Goal: Task Accomplishment & Management: Complete application form

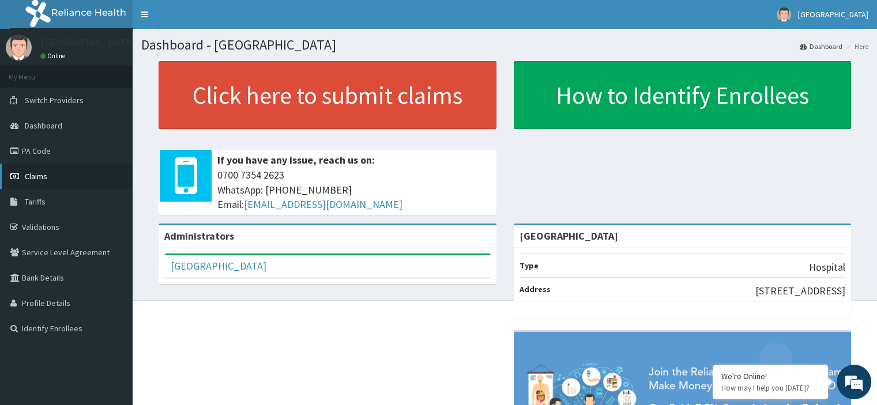
click at [43, 177] on span "Claims" at bounding box center [36, 176] width 22 height 10
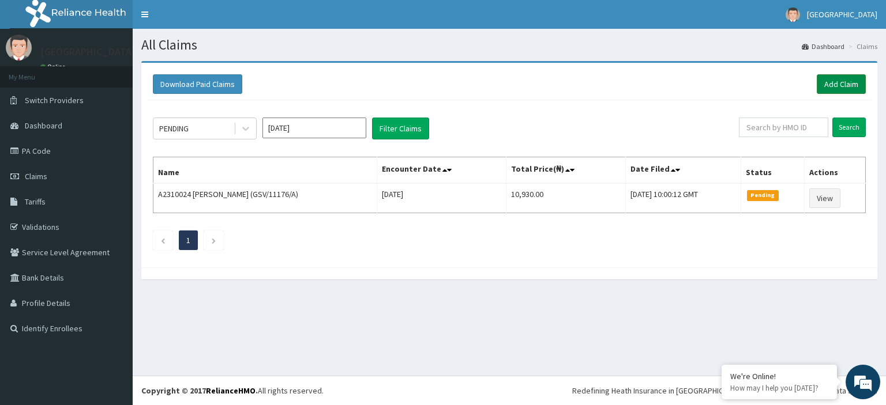
click at [842, 86] on link "Add Claim" at bounding box center [841, 84] width 49 height 20
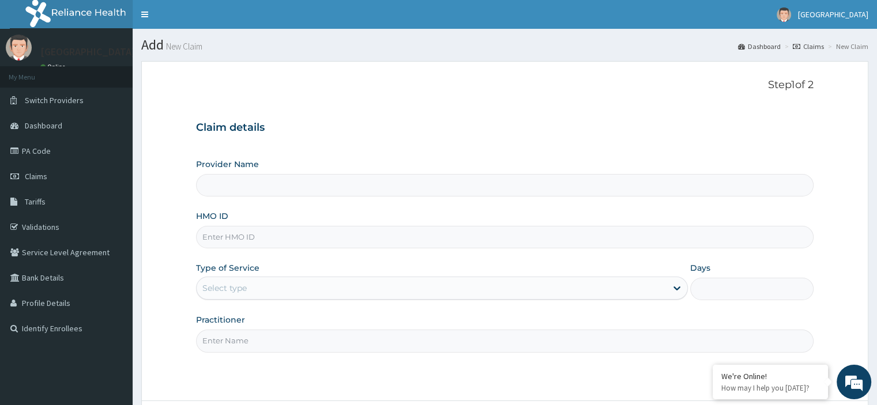
type input "[GEOGRAPHIC_DATA]"
click at [376, 239] on input "HMO ID" at bounding box center [504, 237] width 617 height 22
type input "GTC/10283/B"
click at [296, 294] on div "Select type" at bounding box center [432, 288] width 470 height 18
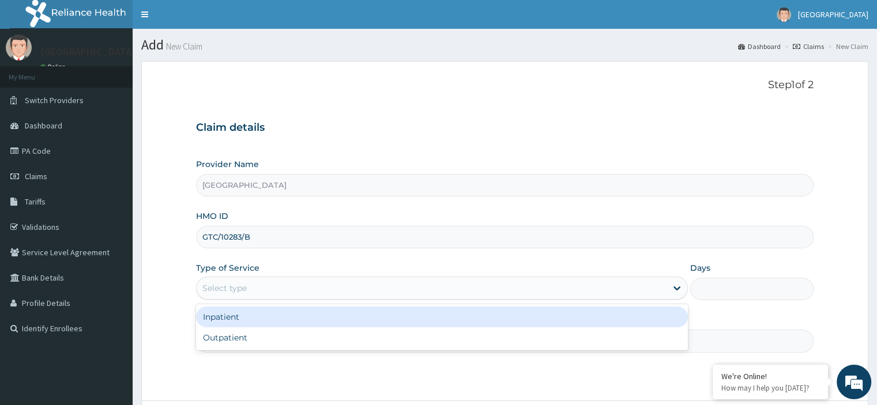
click at [248, 320] on div "Inpatient" at bounding box center [442, 317] width 492 height 21
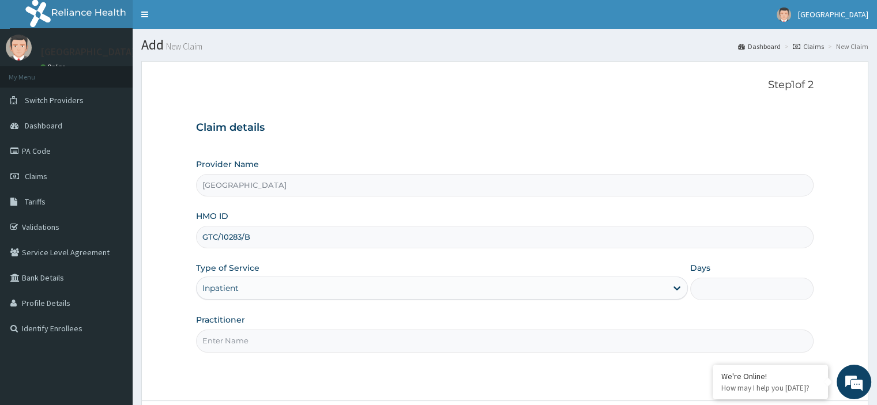
click at [247, 339] on input "Practitioner" at bounding box center [504, 341] width 617 height 22
type input "Emmanuel Oladipo"
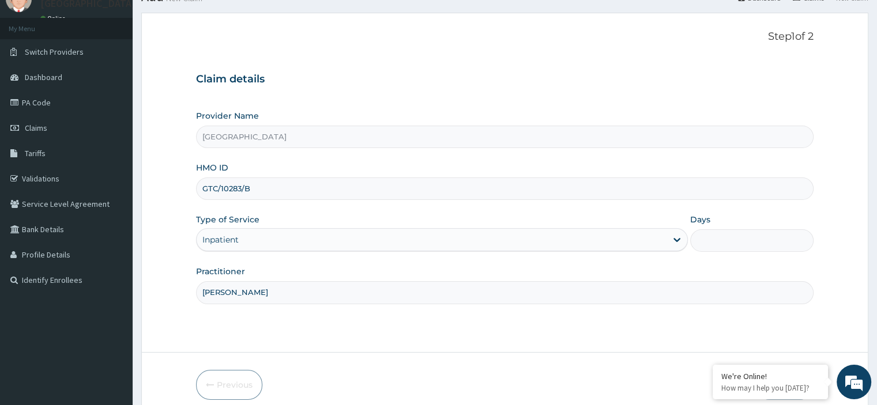
scroll to position [99, 0]
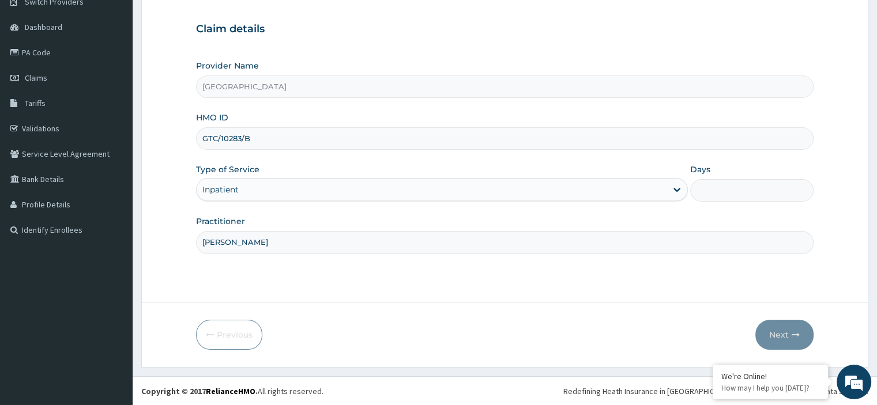
click at [711, 191] on input "Days" at bounding box center [751, 190] width 123 height 22
type input "2"
click at [778, 332] on button "Next" at bounding box center [785, 335] width 58 height 30
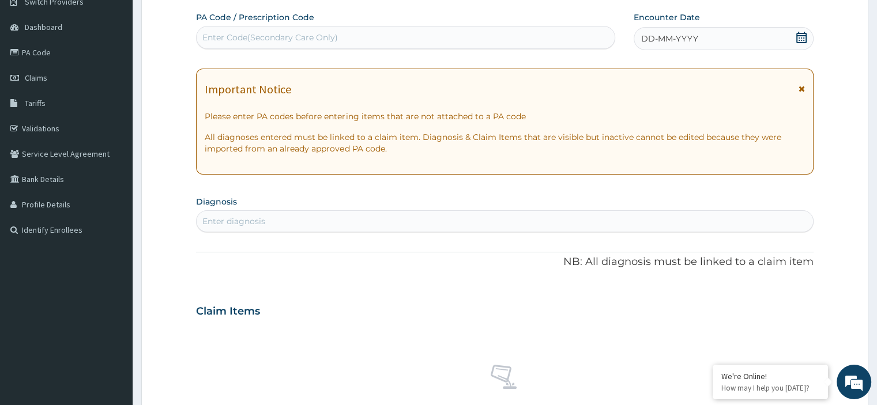
click at [803, 36] on icon at bounding box center [802, 38] width 10 height 12
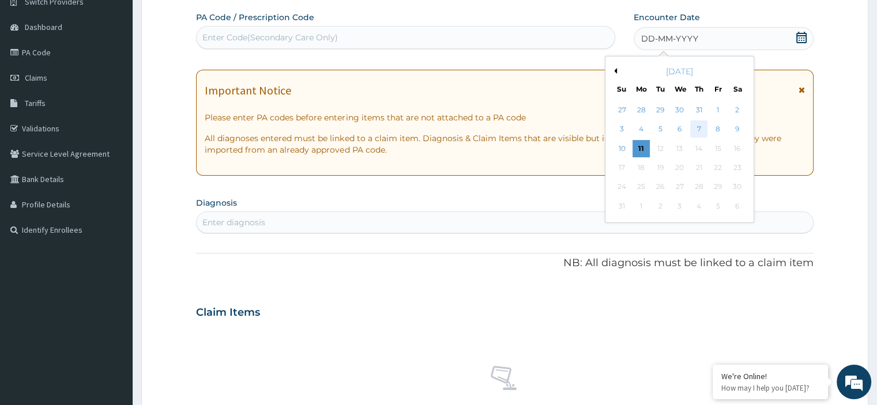
click at [701, 128] on div "7" at bounding box center [698, 129] width 17 height 17
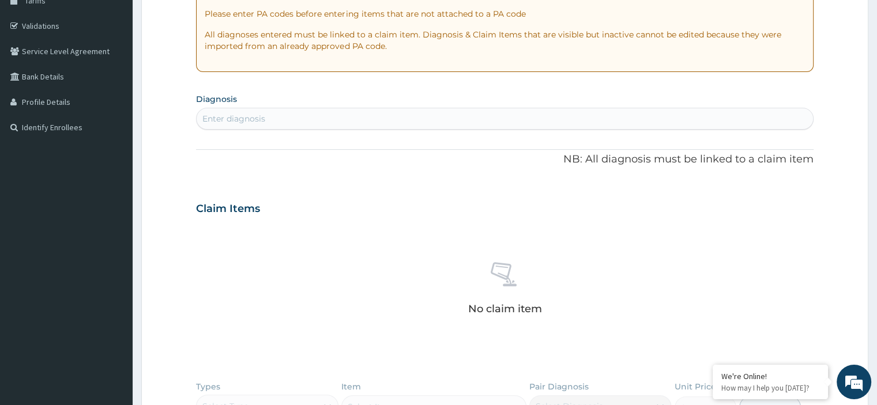
scroll to position [214, 0]
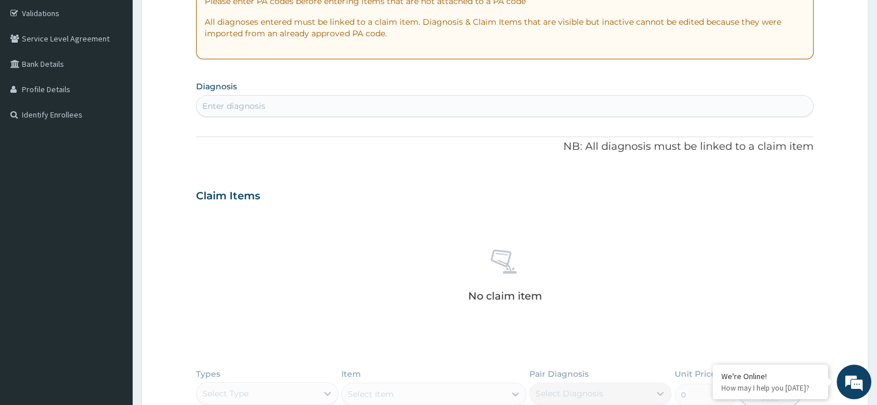
click at [293, 112] on div "Enter diagnosis" at bounding box center [505, 106] width 616 height 18
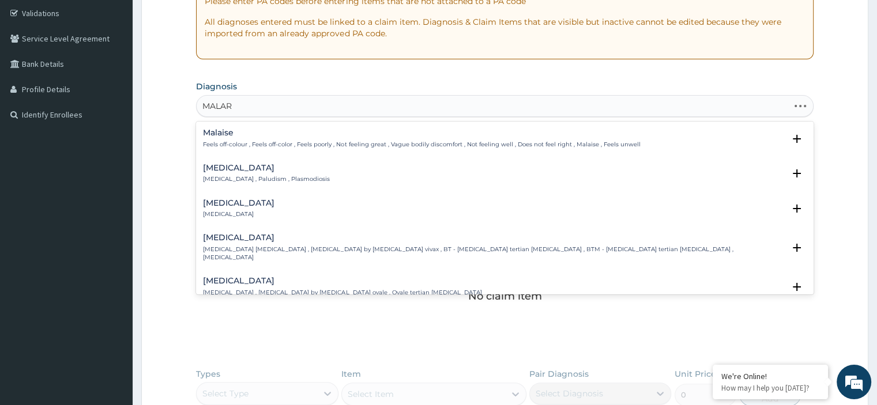
type input "MALARI"
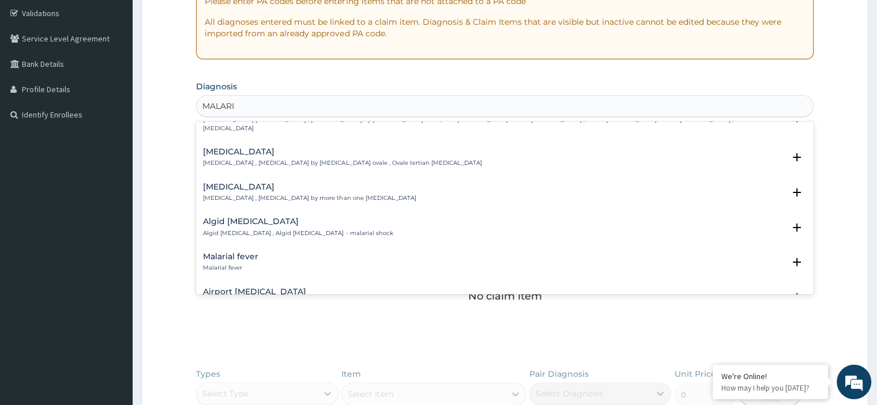
scroll to position [0, 0]
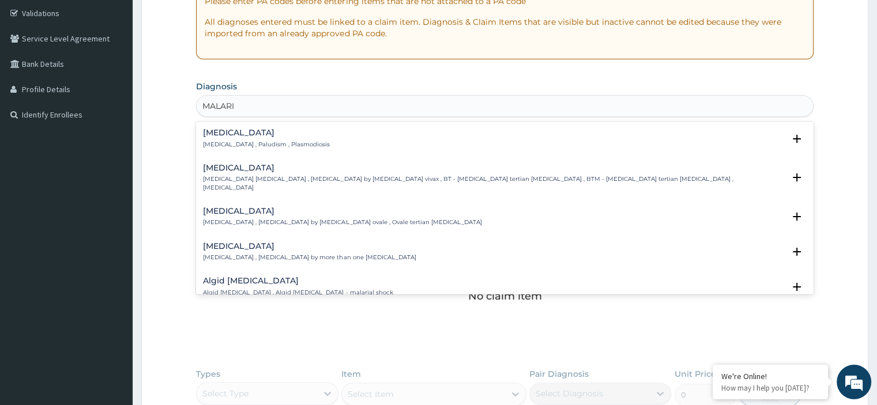
click at [289, 141] on p "Malaria , Paludism , Plasmodiosis" at bounding box center [266, 145] width 127 height 8
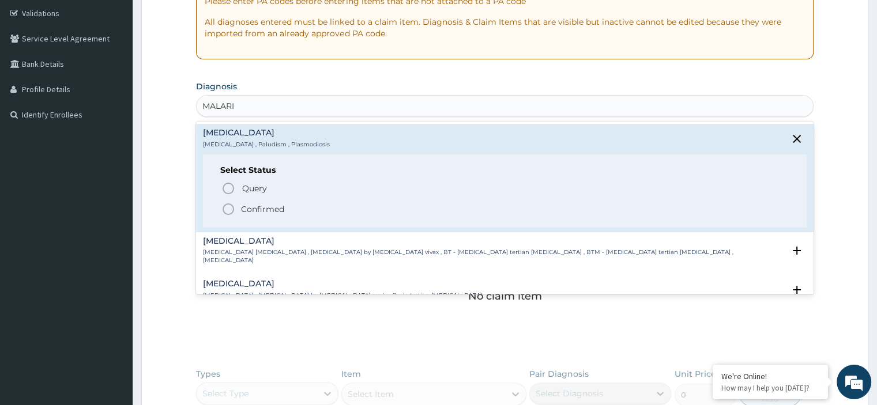
click at [275, 211] on p "Confirmed" at bounding box center [262, 210] width 43 height 12
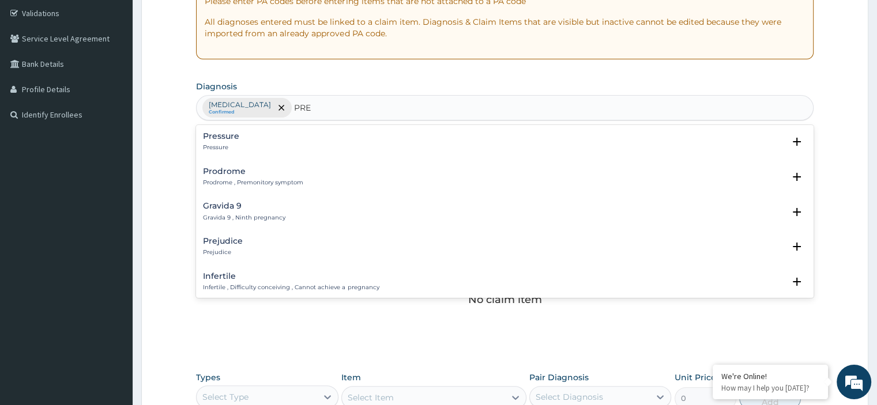
type input "PREG"
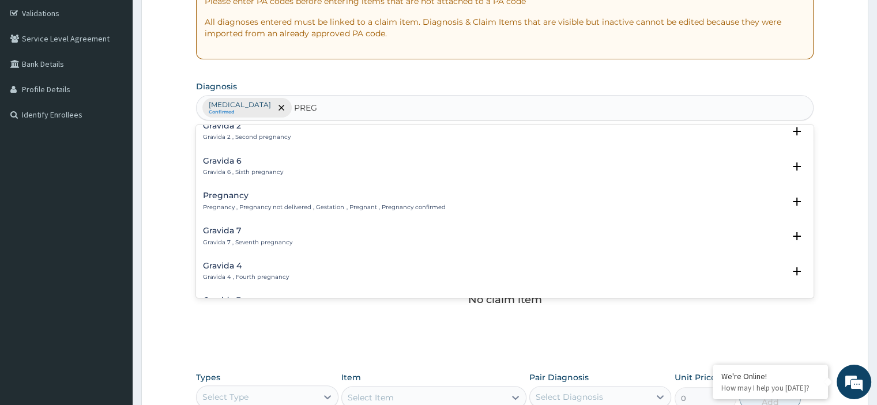
click at [275, 204] on p "Pregnancy , Pregnancy not delivered , Gestation , Pregnant , Pregnancy confirmed" at bounding box center [324, 208] width 242 height 8
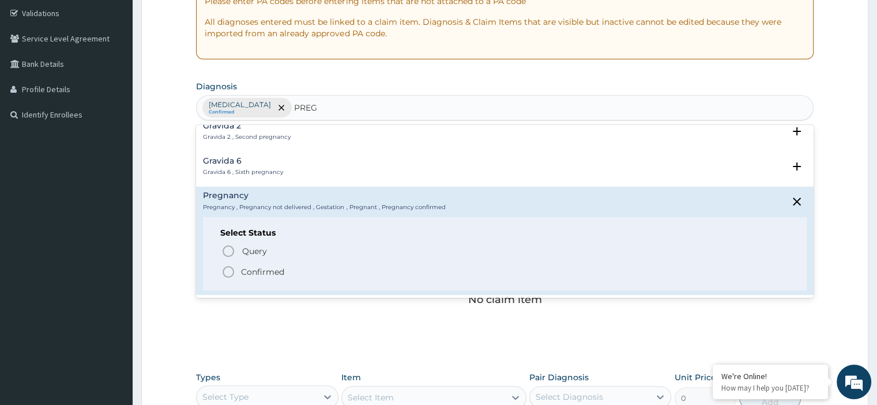
click at [265, 272] on p "Confirmed" at bounding box center [262, 272] width 43 height 12
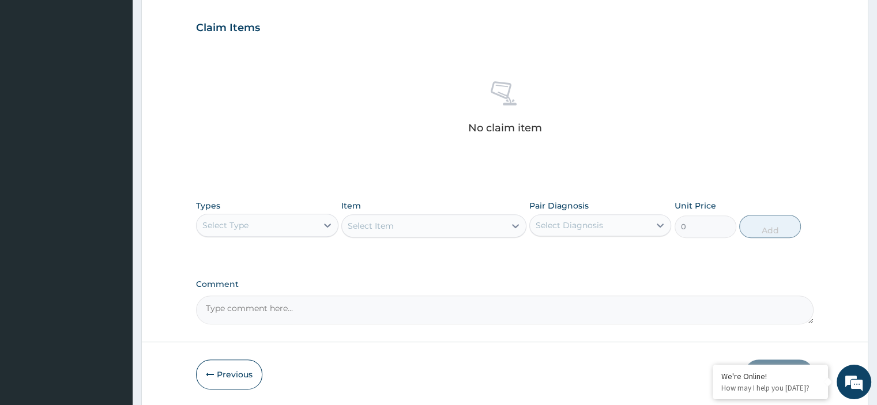
scroll to position [387, 0]
click at [298, 228] on div "Select Type" at bounding box center [257, 224] width 120 height 18
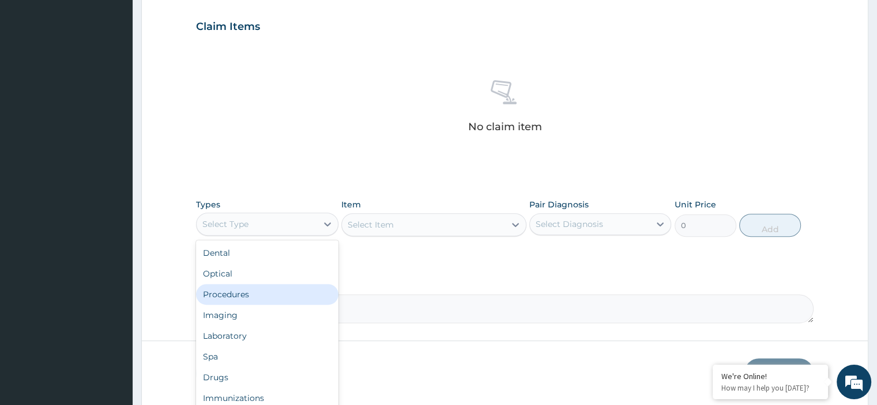
click at [250, 300] on div "Procedures" at bounding box center [267, 294] width 142 height 21
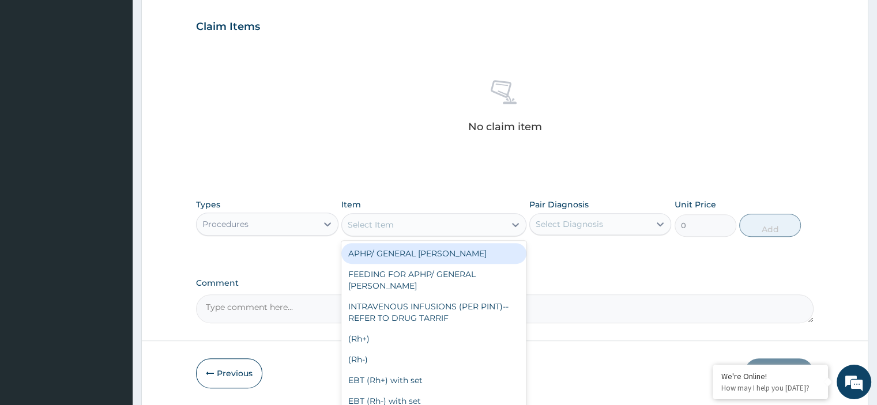
click at [404, 222] on div "Select Item" at bounding box center [423, 225] width 163 height 18
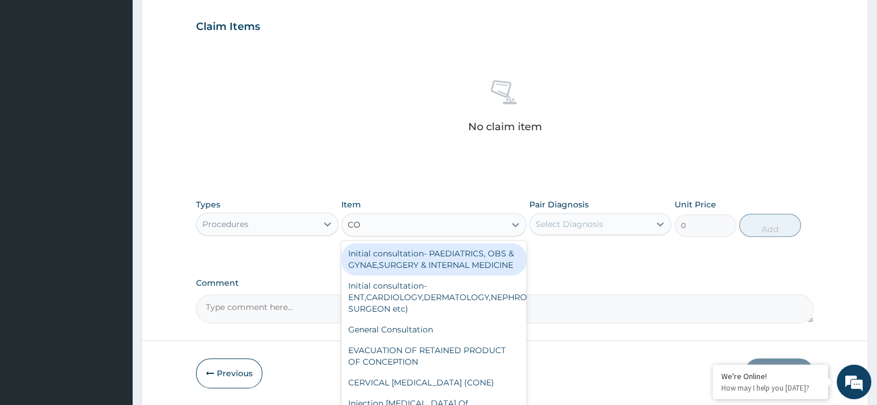
type input "CON"
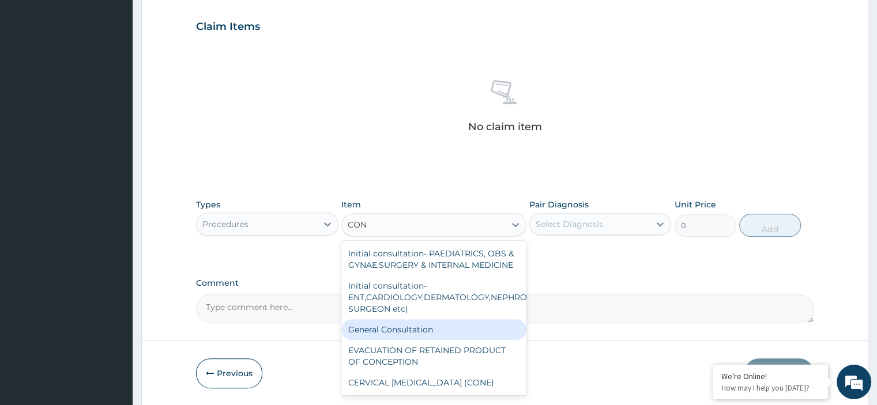
click at [407, 335] on div "General Consultation" at bounding box center [433, 330] width 185 height 21
type input "2000"
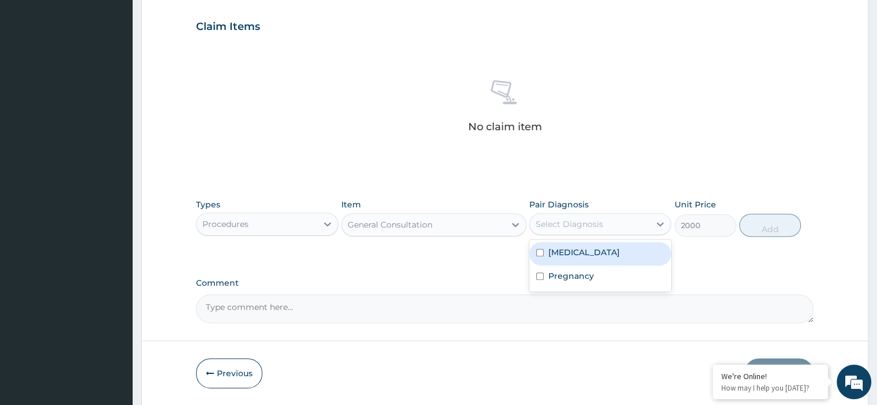
click at [574, 223] on div "Select Diagnosis" at bounding box center [569, 225] width 67 height 12
click at [570, 256] on label "Malaria" at bounding box center [585, 253] width 72 height 12
checkbox input "true"
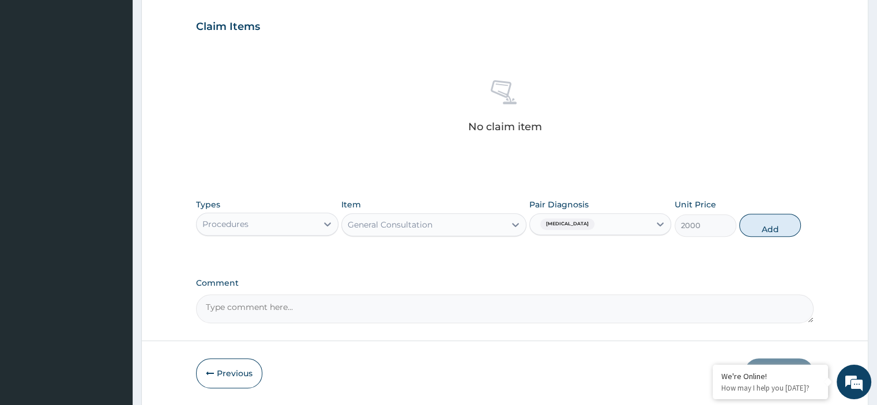
drag, startPoint x: 592, startPoint y: 226, endPoint x: 594, endPoint y: 274, distance: 48.5
click at [594, 227] on div "Malaria" at bounding box center [590, 225] width 120 height 20
drag, startPoint x: 597, startPoint y: 235, endPoint x: 587, endPoint y: 245, distance: 14.3
click at [592, 235] on div "option Malaria, selected. option Malaria selected, 1 of 2. 2 results available.…" at bounding box center [601, 224] width 142 height 22
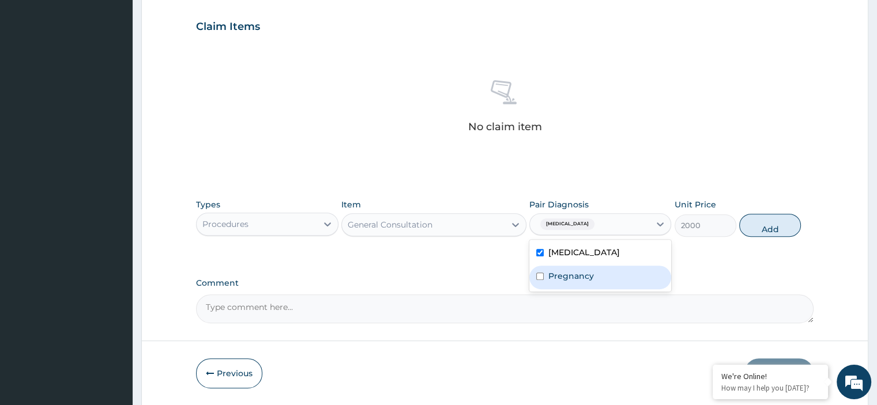
click at [582, 276] on label "Pregnancy" at bounding box center [572, 277] width 46 height 12
checkbox input "true"
drag, startPoint x: 777, startPoint y: 223, endPoint x: 771, endPoint y: 231, distance: 10.7
click at [776, 224] on button "Add" at bounding box center [770, 225] width 62 height 23
type input "0"
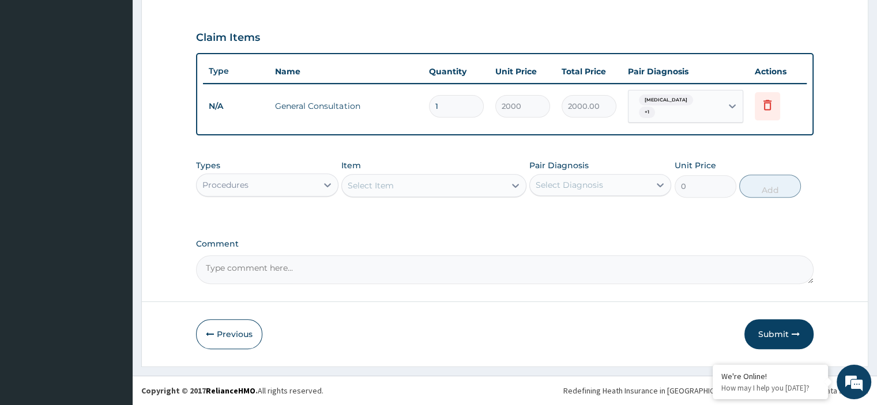
scroll to position [369, 0]
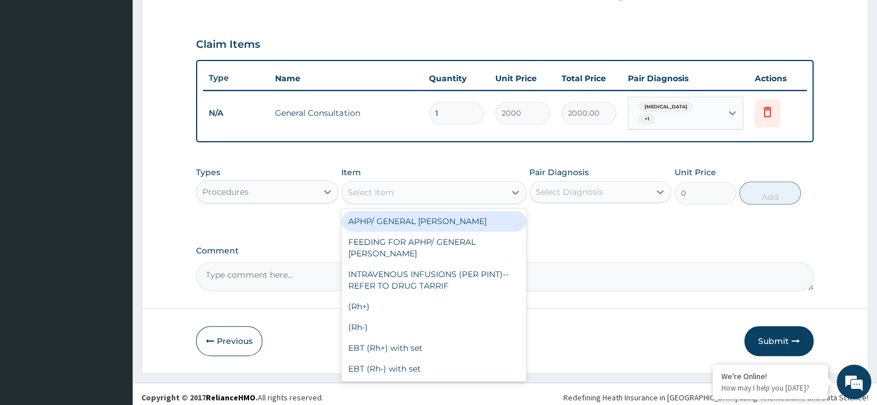
click at [370, 187] on div "Select Item" at bounding box center [371, 193] width 46 height 12
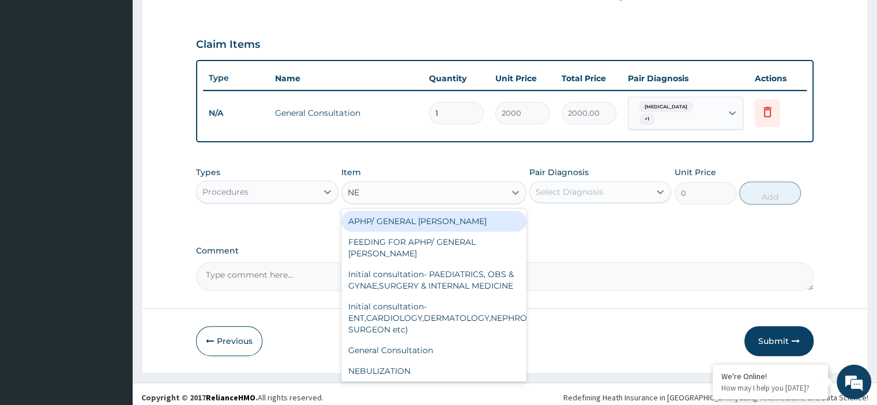
type input "NE"
click at [286, 191] on div "Procedures" at bounding box center [257, 192] width 120 height 18
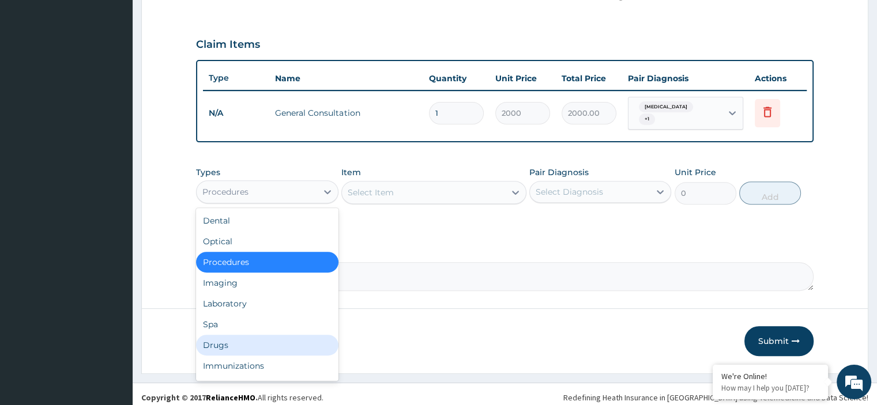
click at [232, 343] on div "Drugs" at bounding box center [267, 345] width 142 height 21
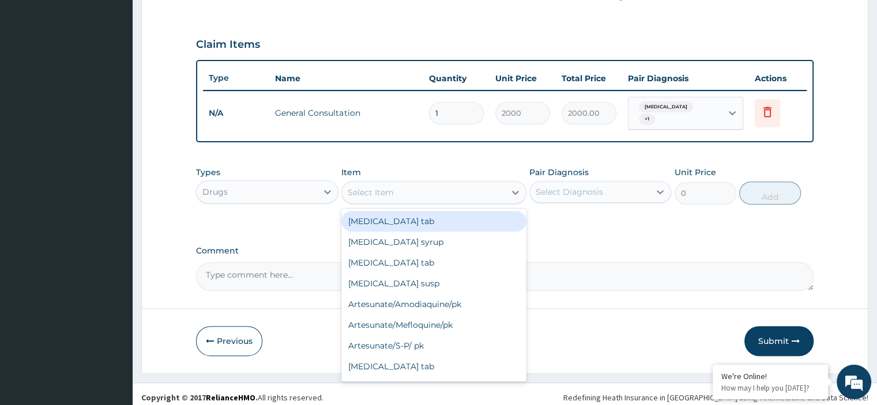
click at [382, 187] on div "Select Item" at bounding box center [371, 193] width 46 height 12
type input "NEE"
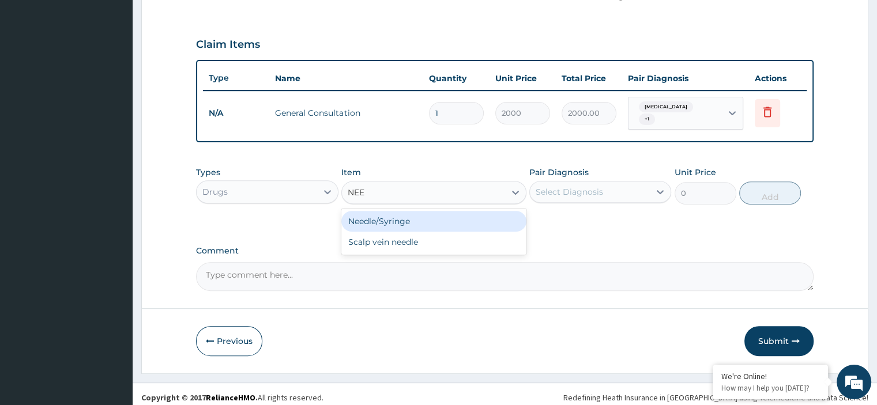
click at [403, 219] on div "Needle/Syringe" at bounding box center [433, 221] width 185 height 21
type input "100"
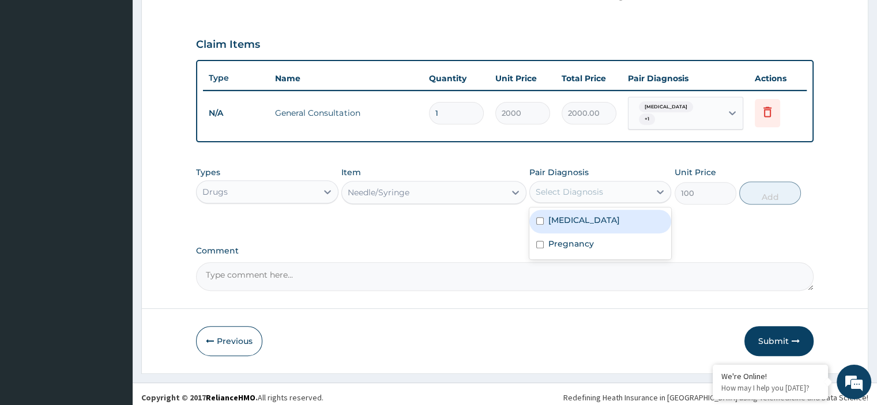
click at [611, 183] on div "Select Diagnosis" at bounding box center [590, 192] width 120 height 18
click at [586, 217] on div "Malaria" at bounding box center [601, 222] width 142 height 24
checkbox input "true"
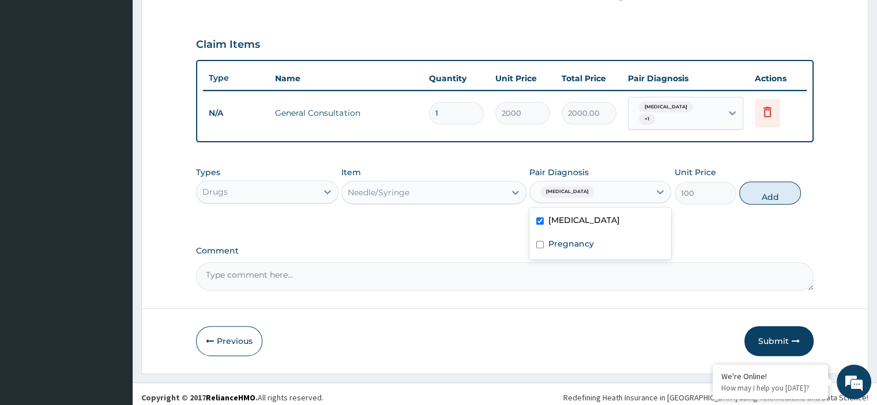
click at [604, 190] on div "Malaria" at bounding box center [590, 192] width 120 height 20
click at [607, 183] on div "Malaria" at bounding box center [590, 192] width 120 height 20
click at [598, 238] on div "Pregnancy" at bounding box center [601, 246] width 142 height 24
checkbox input "true"
click at [773, 189] on button "Add" at bounding box center [770, 193] width 62 height 23
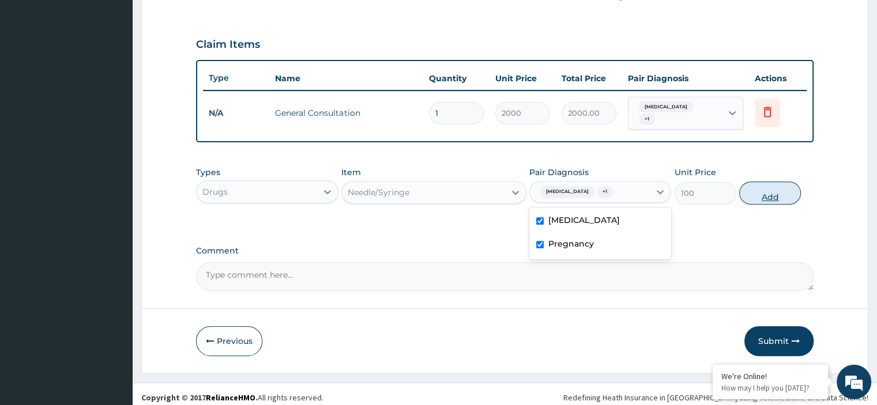
type input "0"
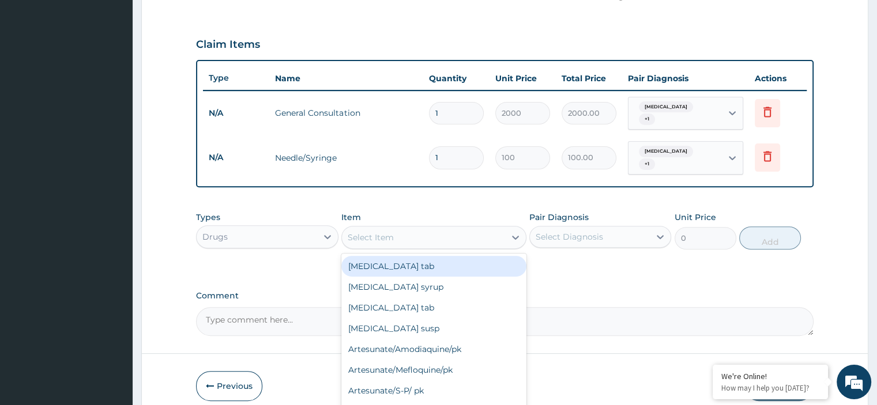
click at [435, 228] on div "Select Item" at bounding box center [423, 237] width 163 height 18
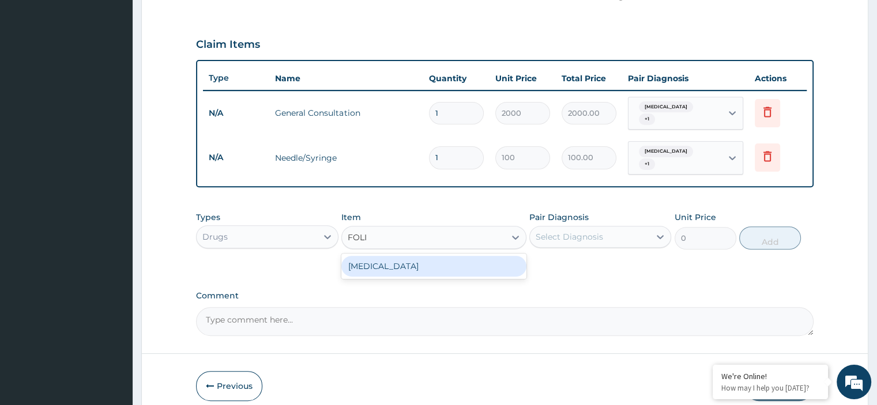
type input "FOLIC"
click at [428, 257] on div "Folic acid" at bounding box center [433, 266] width 185 height 21
type input "10"
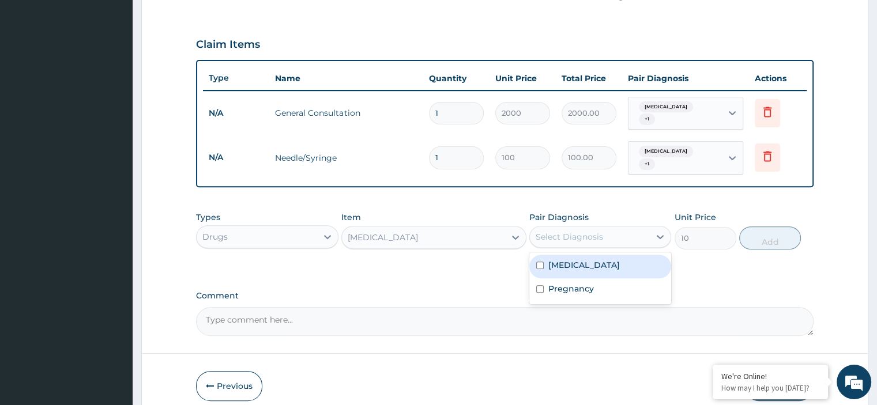
click at [588, 232] on div "Select Diagnosis" at bounding box center [590, 237] width 120 height 18
click at [584, 258] on div "Malaria" at bounding box center [601, 267] width 142 height 24
checkbox input "true"
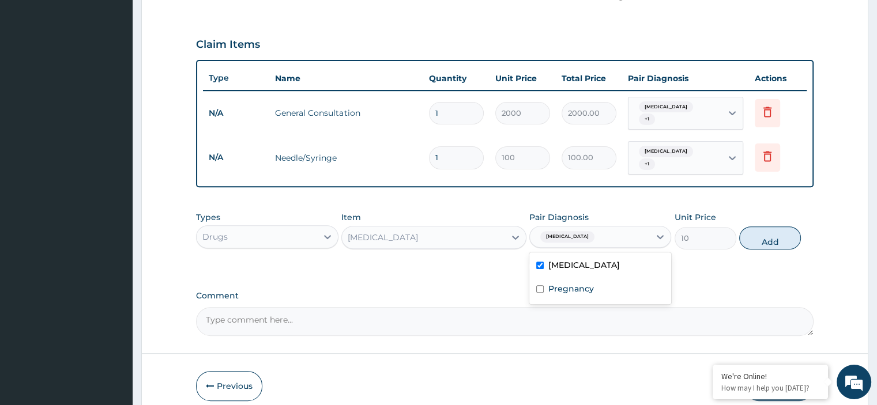
click at [600, 230] on div "Malaria" at bounding box center [590, 237] width 120 height 20
click at [589, 229] on div "Malaria" at bounding box center [590, 237] width 120 height 20
click at [546, 255] on div "Malaria" at bounding box center [601, 267] width 142 height 24
checkbox input "false"
click at [580, 231] on div "Select Diagnosis" at bounding box center [569, 237] width 67 height 12
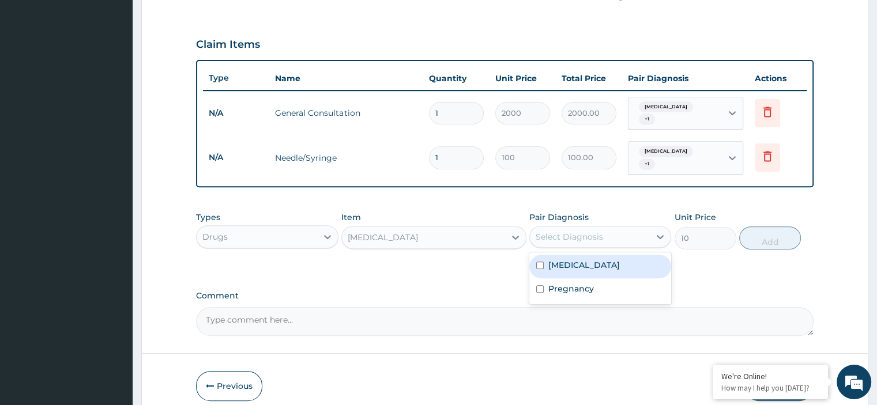
click at [583, 231] on div "Select Diagnosis" at bounding box center [569, 237] width 67 height 12
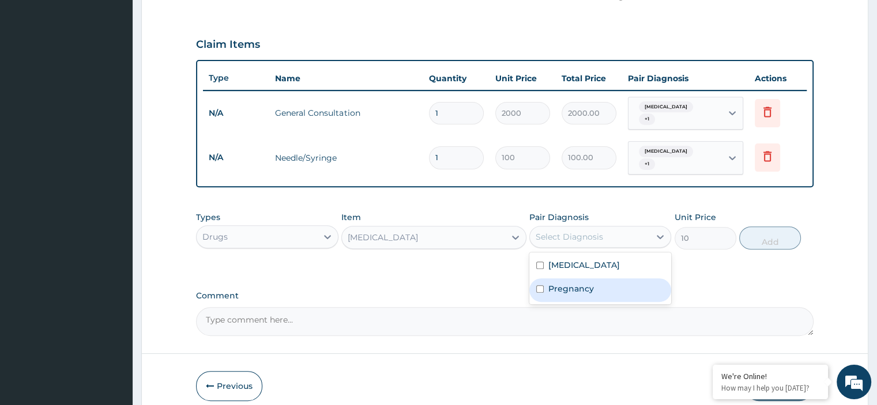
click at [583, 283] on label "Pregnancy" at bounding box center [572, 289] width 46 height 12
checkbox input "true"
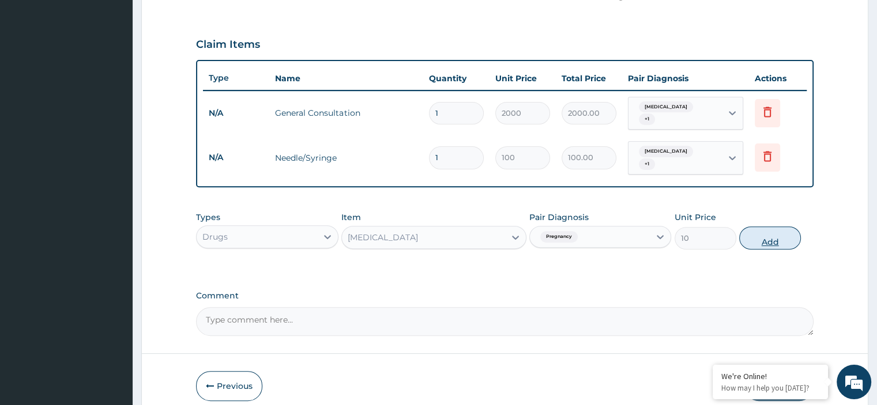
click at [782, 230] on button "Add" at bounding box center [770, 238] width 62 height 23
type input "0"
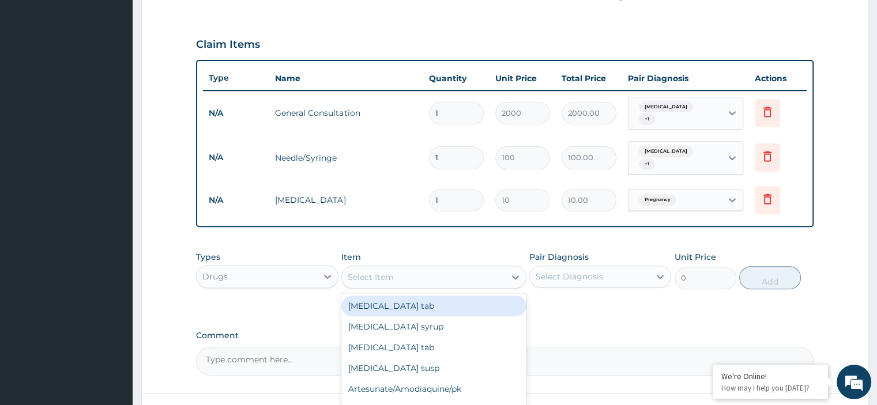
click at [457, 268] on div "Select Item" at bounding box center [423, 277] width 163 height 18
type input "FER"
click at [464, 304] on div "Ferous Sulphate" at bounding box center [433, 306] width 185 height 21
type input "30"
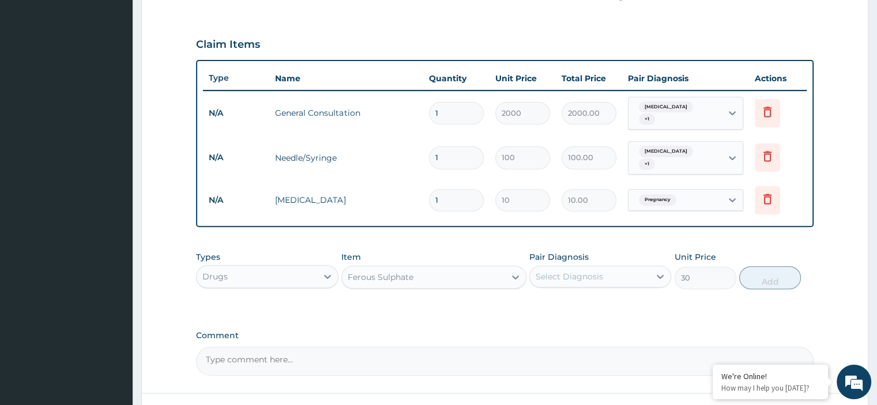
drag, startPoint x: 593, startPoint y: 258, endPoint x: 595, endPoint y: 269, distance: 11.1
click at [593, 271] on div "Select Diagnosis" at bounding box center [569, 277] width 67 height 12
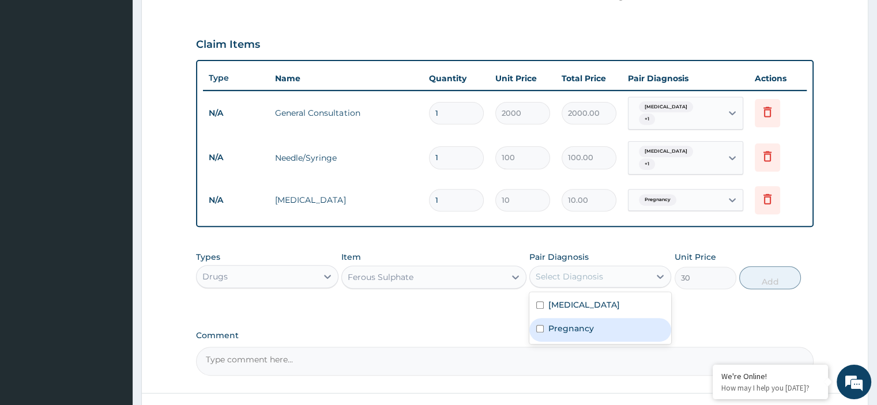
click at [593, 323] on label "Pregnancy" at bounding box center [572, 329] width 46 height 12
checkbox input "true"
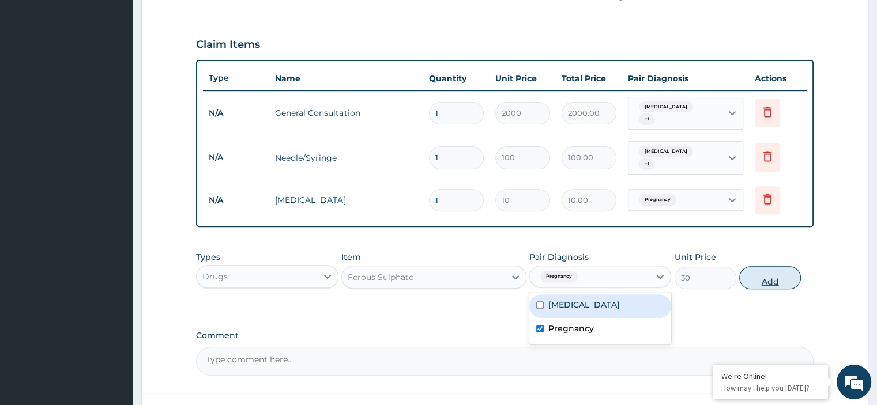
click at [780, 269] on button "Add" at bounding box center [770, 277] width 62 height 23
type input "0"
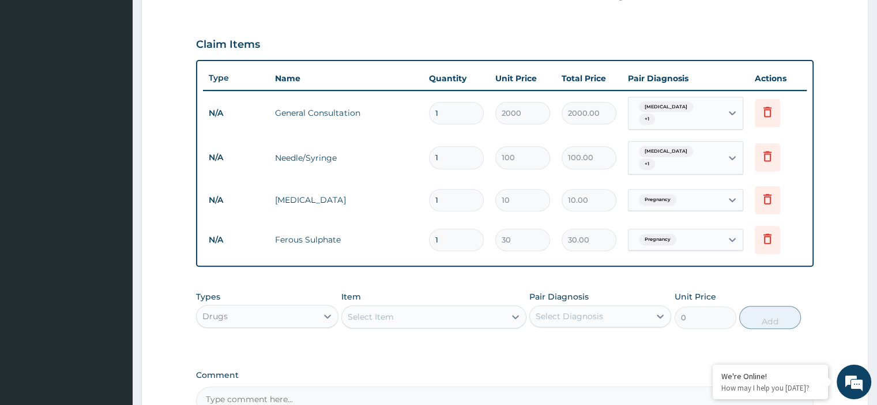
drag, startPoint x: 445, startPoint y: 233, endPoint x: 433, endPoint y: 228, distance: 13.7
click at [433, 229] on input "1" at bounding box center [456, 240] width 55 height 22
type input "3"
type input "90.00"
type input "30"
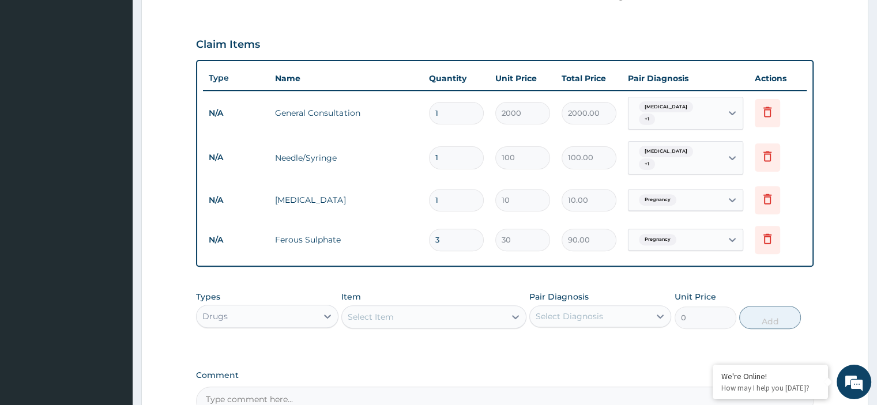
type input "900.00"
type input "30"
click at [436, 189] on input "1" at bounding box center [456, 200] width 55 height 22
drag, startPoint x: 440, startPoint y: 187, endPoint x: 419, endPoint y: 179, distance: 22.1
click at [419, 181] on tr "N/A Folic acid 1 10 10.00 Pregnancy Delete" at bounding box center [504, 201] width 603 height 40
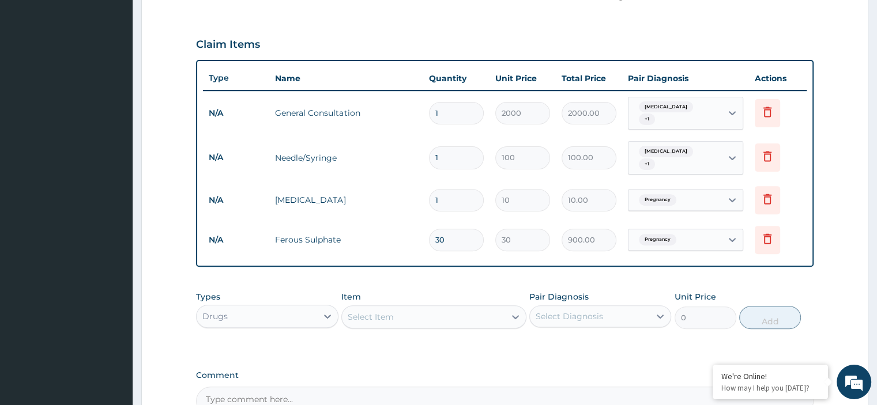
type input "3"
type input "30.00"
type input "30"
type input "300.00"
type input "30"
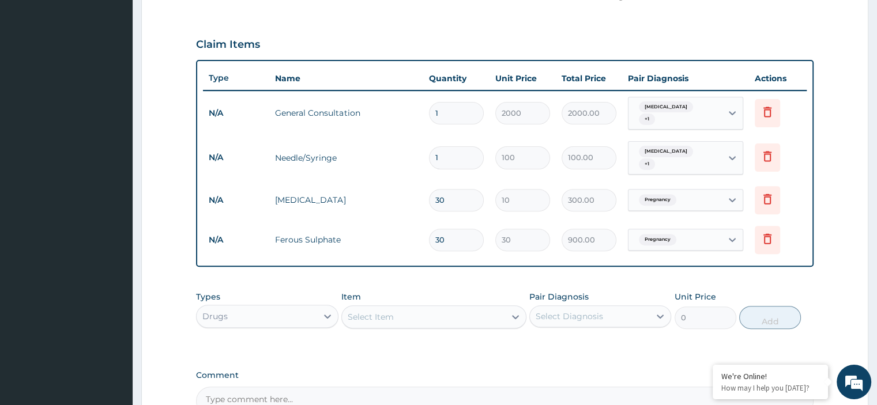
drag, startPoint x: 443, startPoint y: 149, endPoint x: 415, endPoint y: 142, distance: 28.4
click at [415, 142] on tr "N/A Needle/Syringe 1 100 100.00 Malaria + 1 Delete" at bounding box center [504, 158] width 603 height 45
type input "4"
type input "400.00"
type input "4"
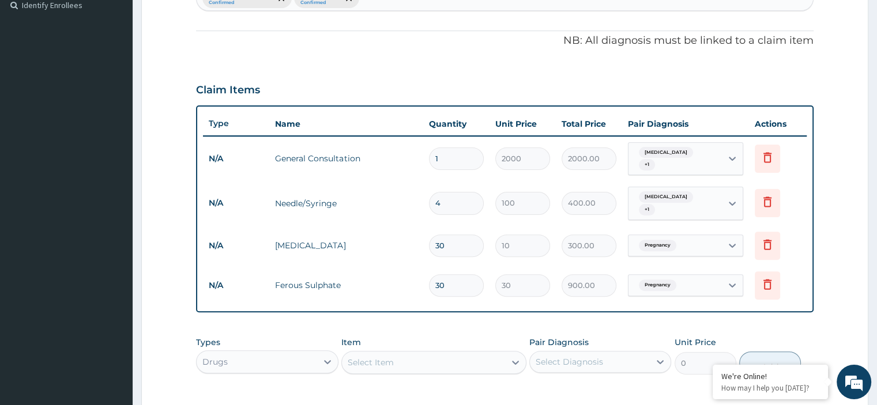
scroll to position [254, 0]
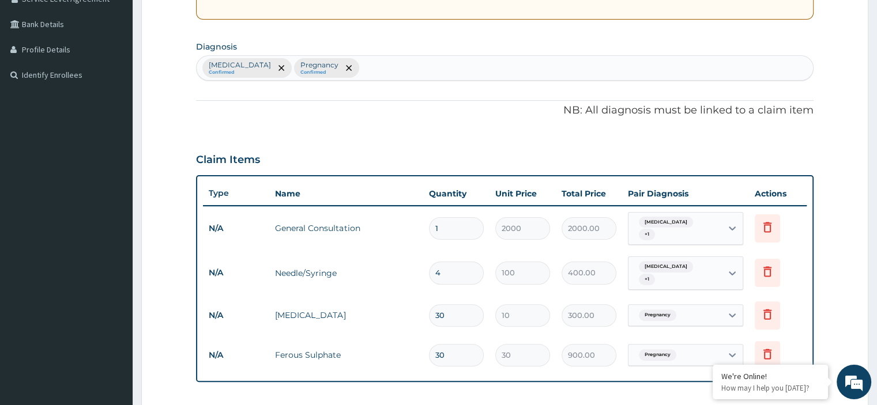
click at [372, 62] on div "Malaria Confirmed Pregnancy Confirmed" at bounding box center [505, 68] width 616 height 24
type input "SEPS"
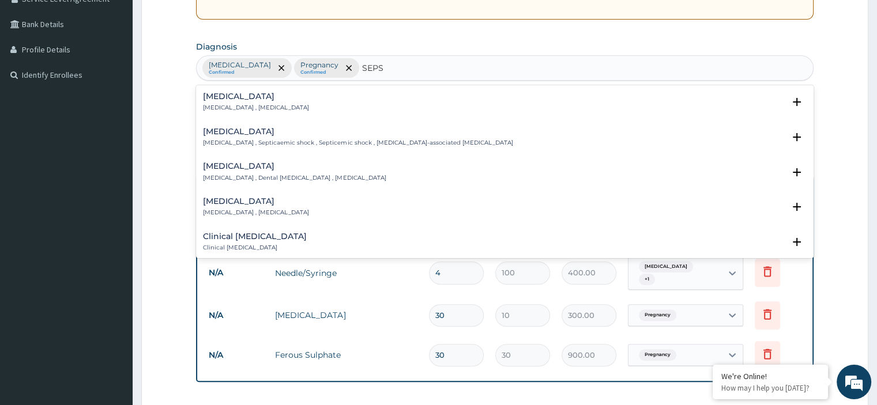
click at [324, 98] on div "Sepsis Systemic infection , Sepsis" at bounding box center [504, 102] width 603 height 20
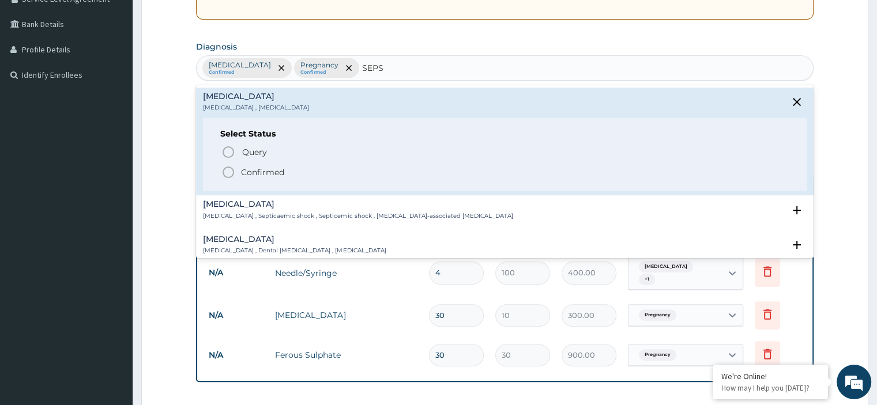
click at [281, 169] on p "Confirmed" at bounding box center [262, 173] width 43 height 12
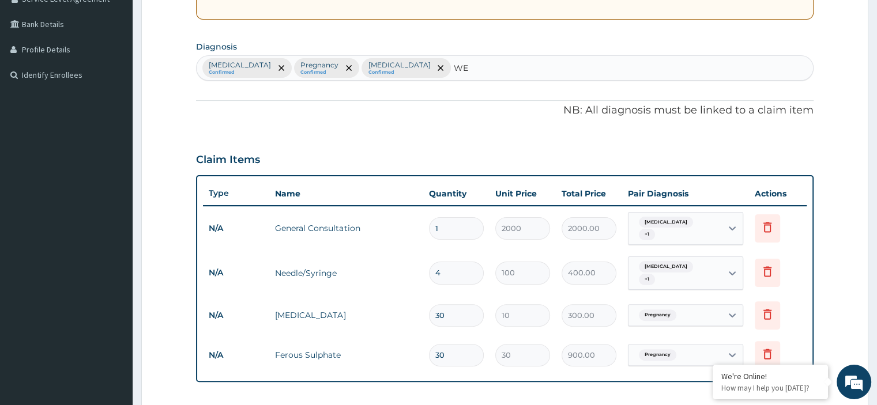
type input "WEA"
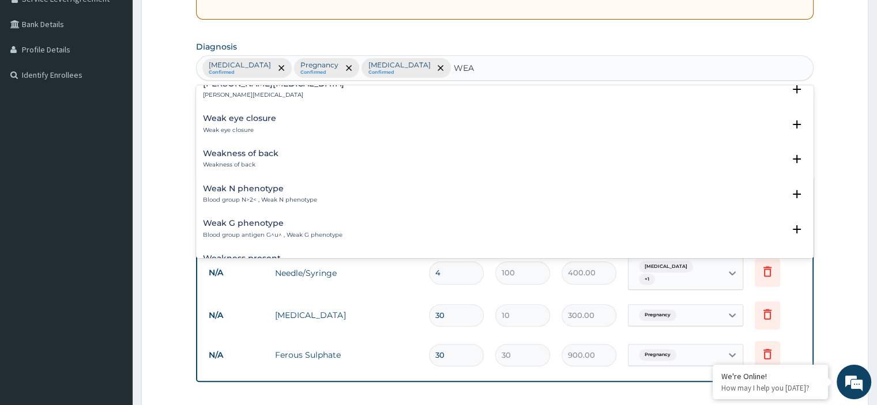
scroll to position [981, 0]
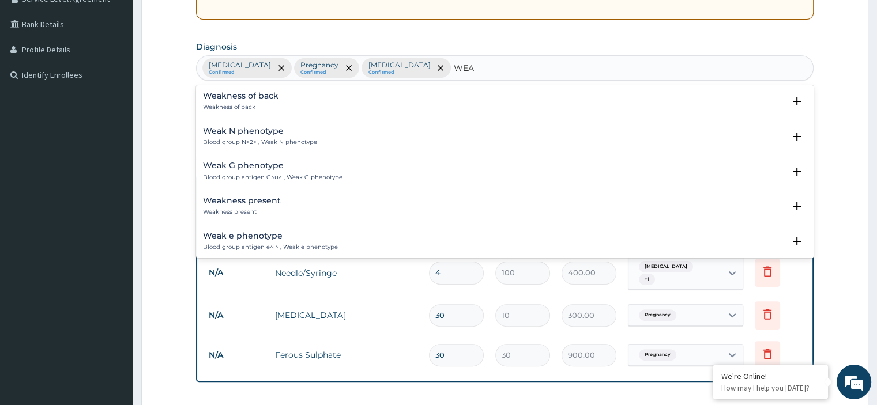
click at [247, 200] on h4 "Weakness present" at bounding box center [242, 201] width 78 height 9
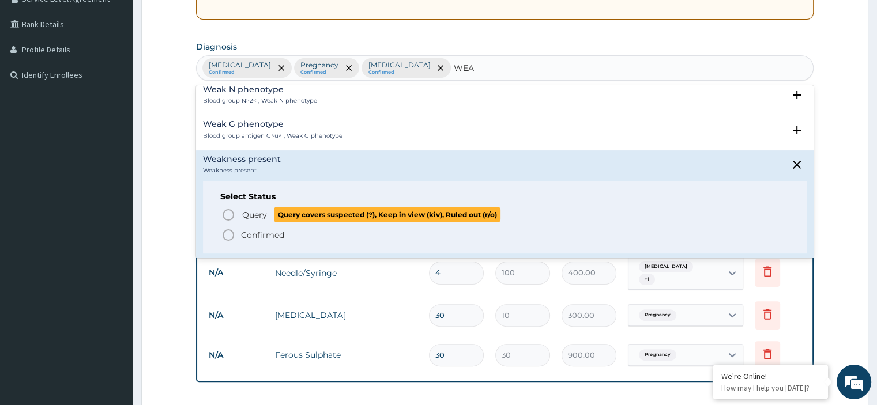
scroll to position [1038, 0]
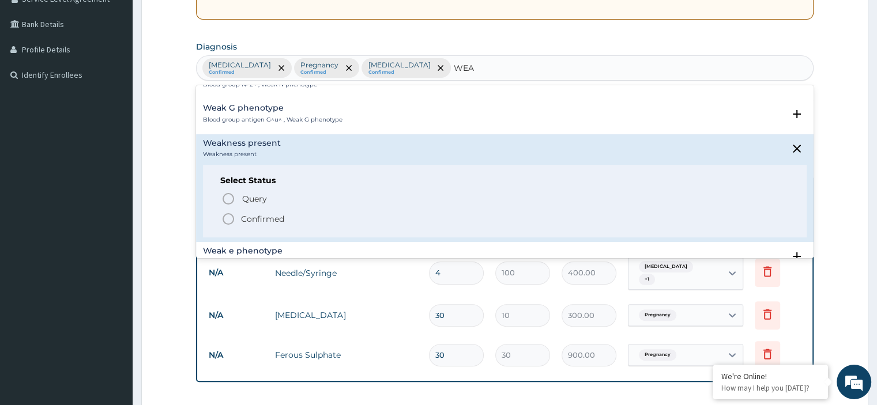
click at [272, 214] on p "Confirmed" at bounding box center [262, 219] width 43 height 12
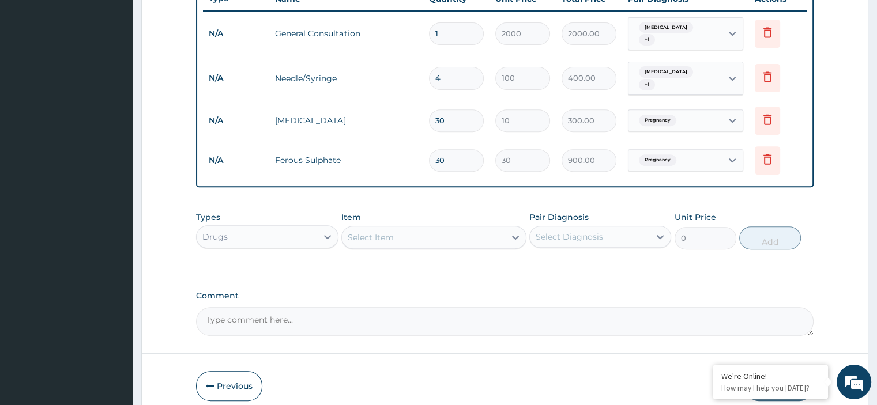
scroll to position [485, 0]
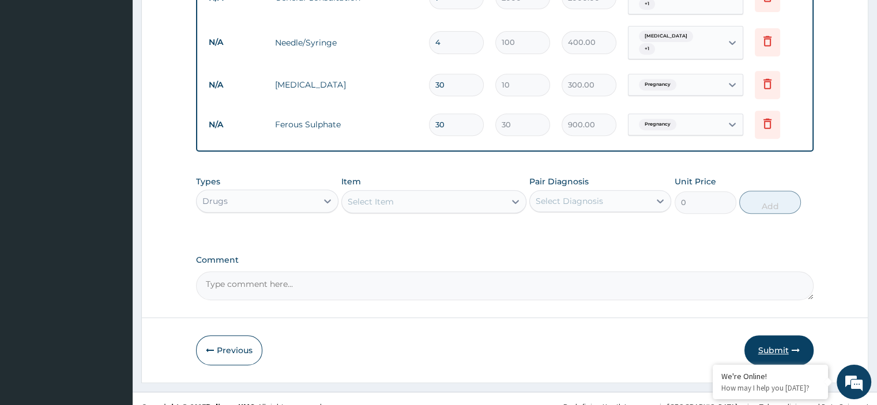
click at [769, 336] on button "Submit" at bounding box center [779, 351] width 69 height 30
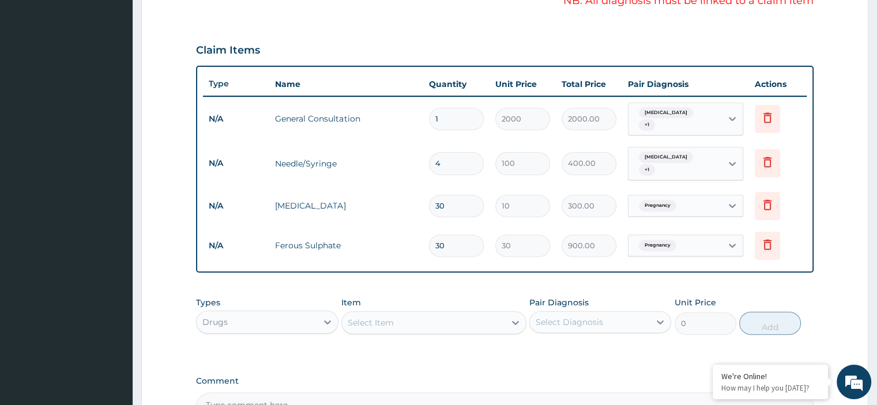
scroll to position [369, 0]
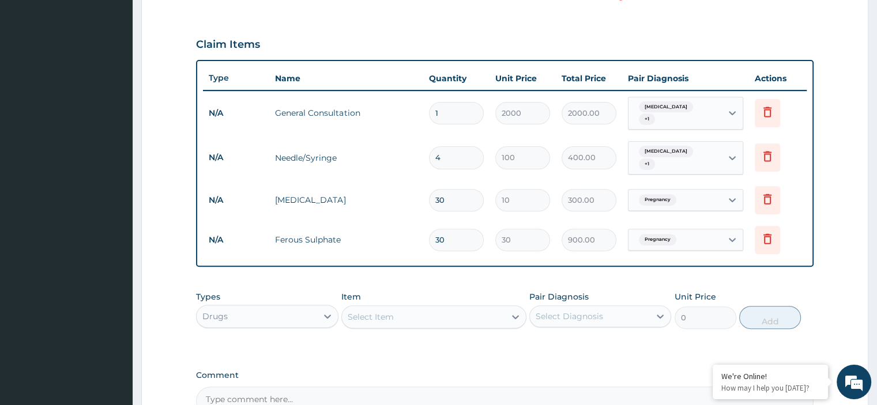
click at [706, 109] on div "Malaria + 1" at bounding box center [675, 113] width 93 height 32
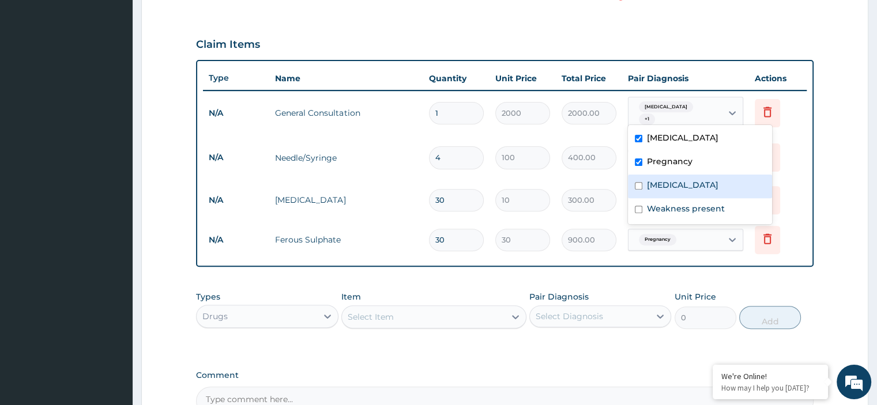
click at [660, 185] on label "Sepsis" at bounding box center [683, 185] width 72 height 12
checkbox input "true"
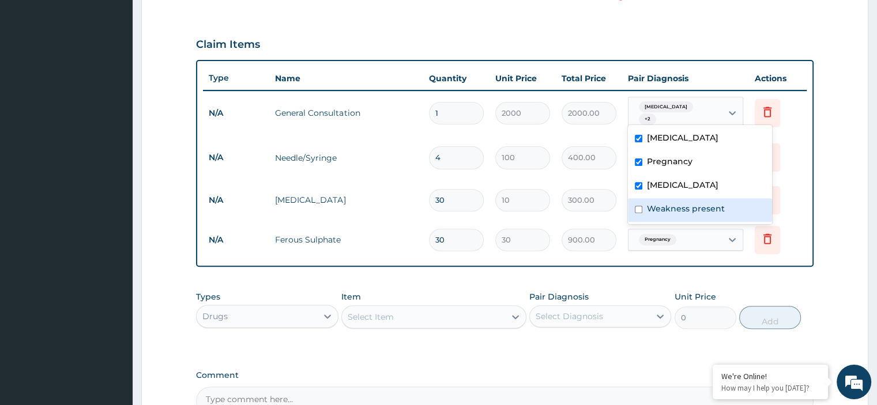
click at [673, 208] on label "Weakness present" at bounding box center [686, 209] width 78 height 12
checkbox input "true"
click at [830, 102] on form "Step 2 of 2 PA Code / Prescription Code Enter Code(Secondary Care Only) Encount…" at bounding box center [504, 95] width 727 height 806
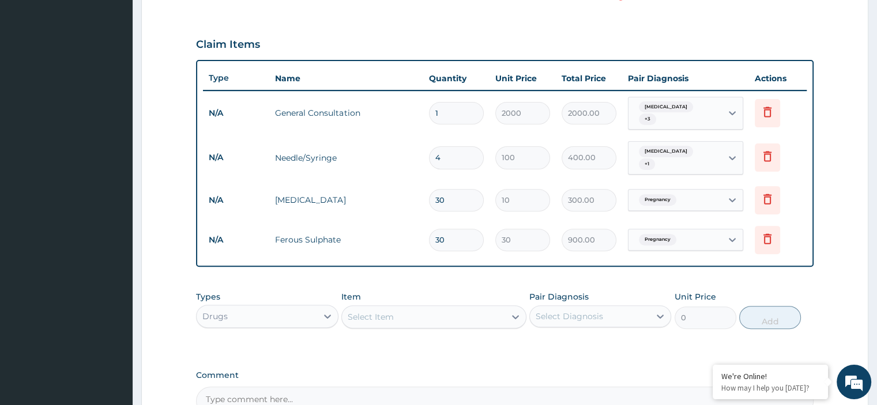
click at [700, 148] on div "Malaria + 1" at bounding box center [675, 158] width 93 height 32
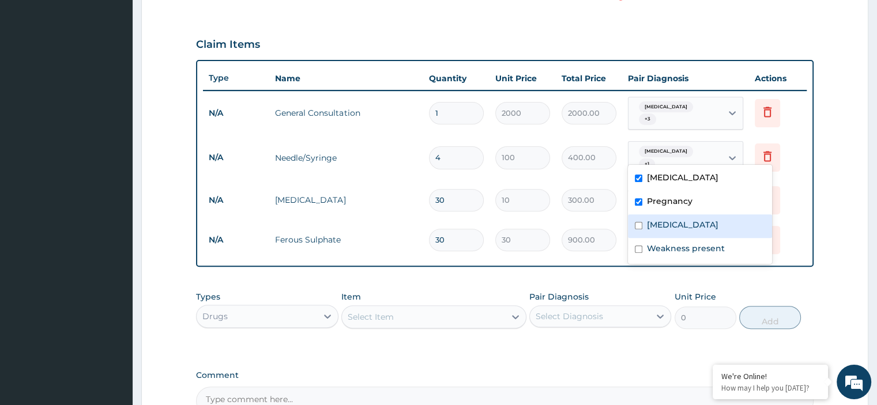
click at [658, 222] on label "Sepsis" at bounding box center [683, 225] width 72 height 12
checkbox input "true"
click at [704, 156] on div "Malaria + 2" at bounding box center [675, 158] width 93 height 32
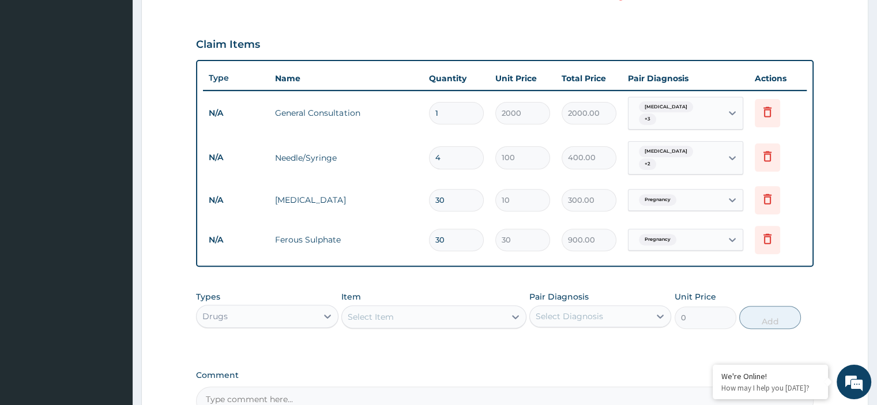
click at [703, 150] on div "Malaria + 2" at bounding box center [675, 158] width 93 height 32
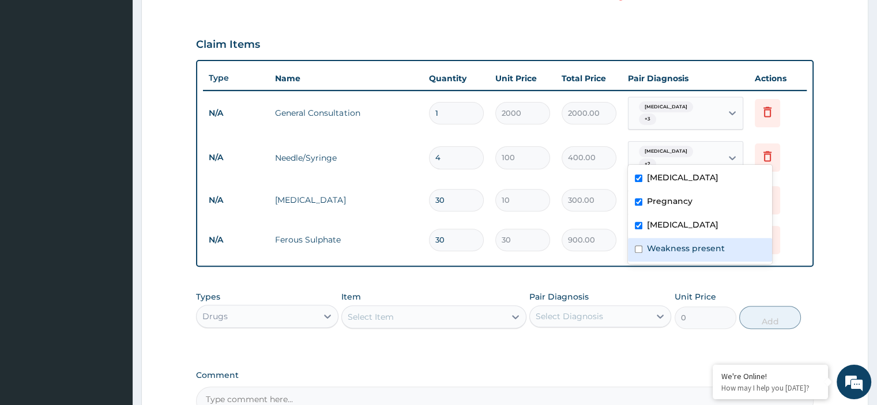
click at [656, 251] on label "Weakness present" at bounding box center [686, 249] width 78 height 12
checkbox input "true"
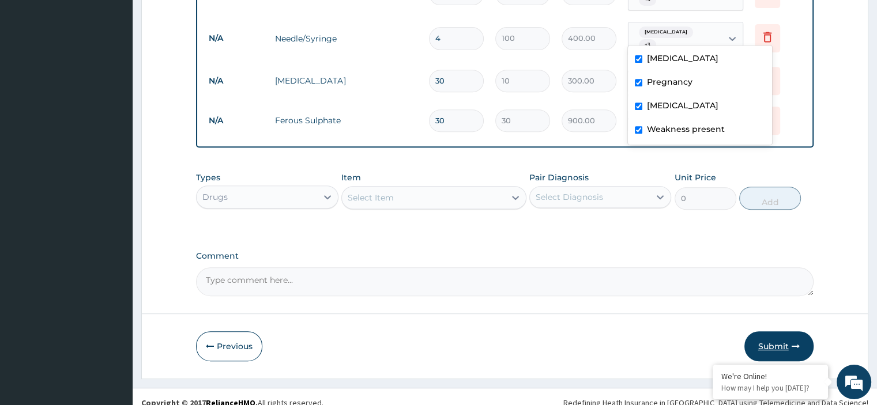
click at [768, 332] on button "Submit" at bounding box center [779, 347] width 69 height 30
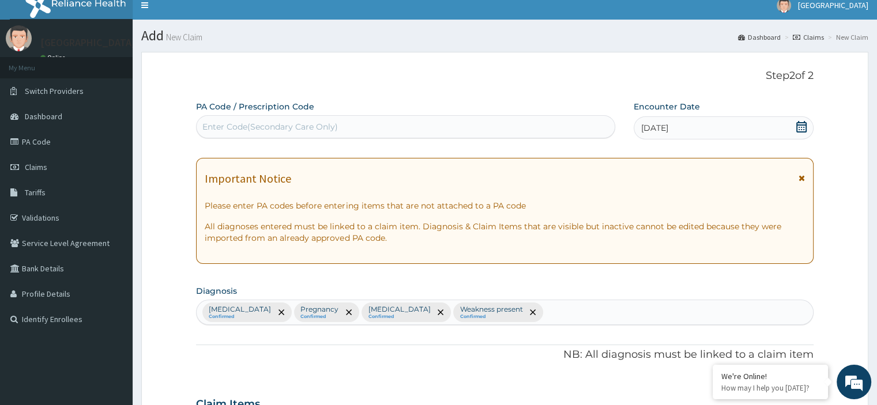
scroll to position [0, 0]
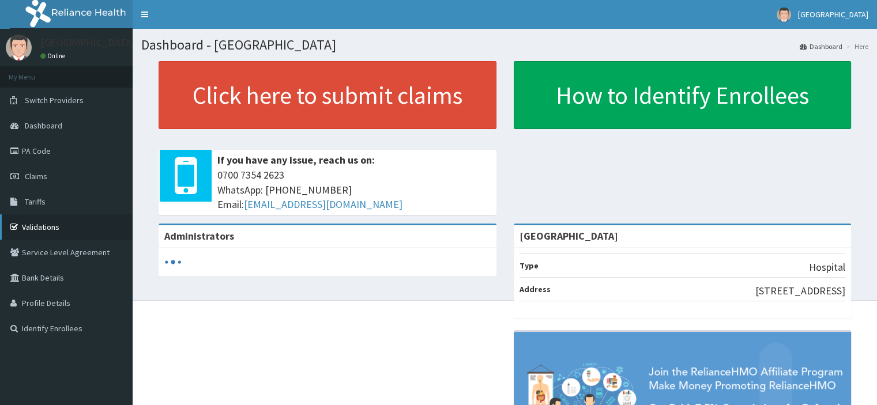
click at [46, 223] on link "Validations" at bounding box center [66, 227] width 133 height 25
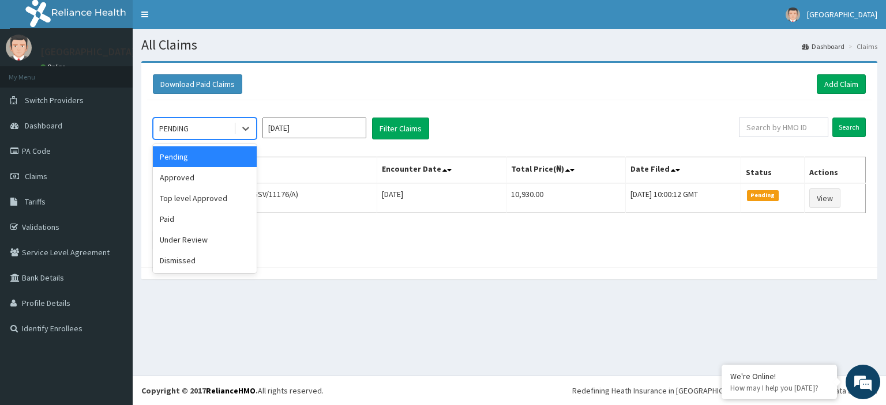
click at [224, 132] on div "PENDING" at bounding box center [193, 128] width 80 height 18
click at [201, 188] on div "Top level Approved" at bounding box center [205, 198] width 104 height 21
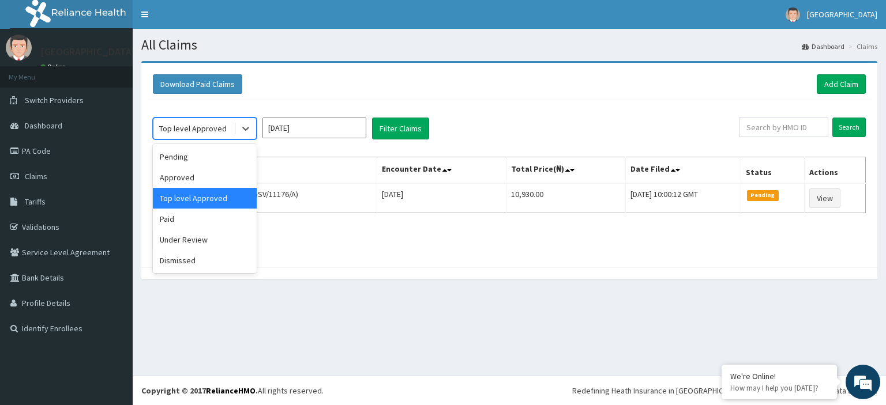
click at [212, 132] on div "Top level Approved" at bounding box center [192, 129] width 67 height 12
click at [200, 175] on div "Approved" at bounding box center [205, 177] width 104 height 21
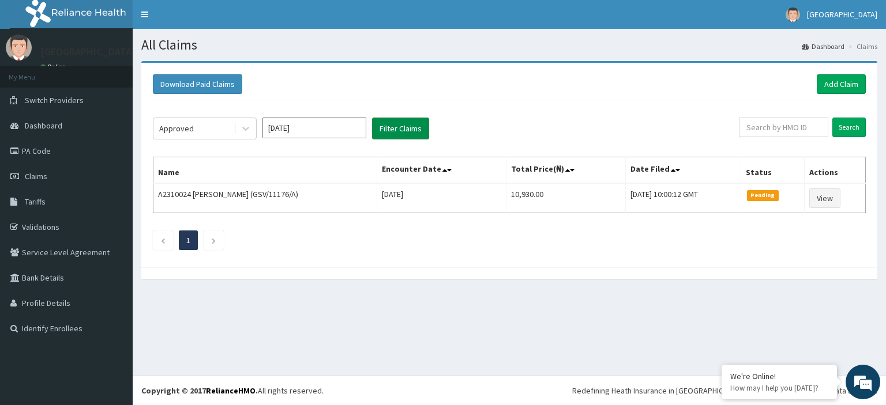
click at [412, 131] on button "Filter Claims" at bounding box center [400, 129] width 57 height 22
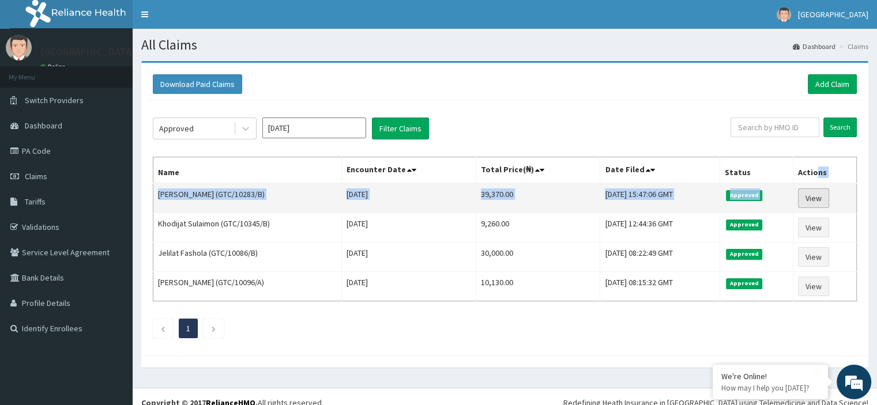
drag, startPoint x: 820, startPoint y: 185, endPoint x: 820, endPoint y: 196, distance: 11.0
click at [828, 183] on table "Name Encounter Date Total Price(₦) Date Filed Status Actions Abiodun Odunayo (G…" at bounding box center [505, 229] width 704 height 145
click at [819, 197] on link "View" at bounding box center [813, 199] width 31 height 20
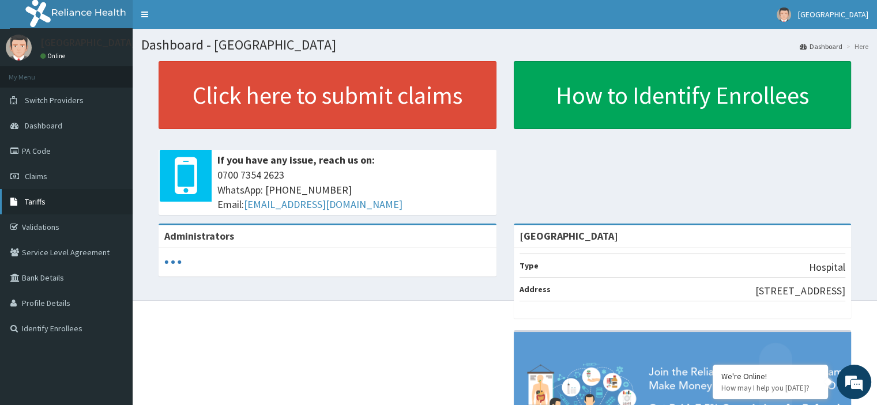
click at [34, 198] on span "Tariffs" at bounding box center [35, 202] width 21 height 10
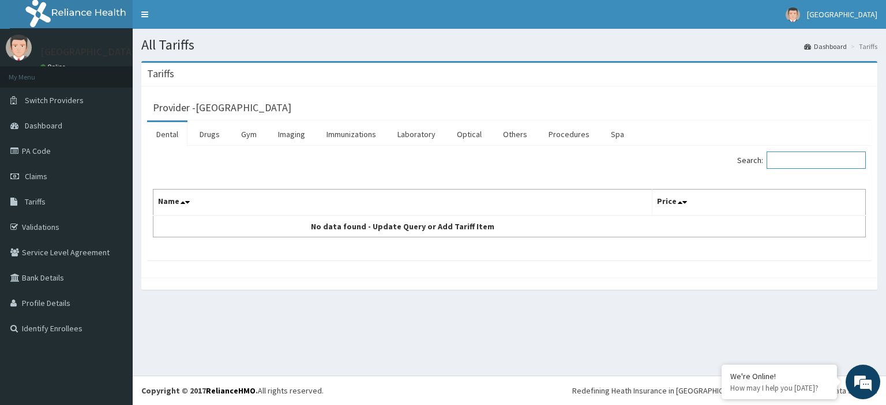
click at [781, 162] on input "Search:" at bounding box center [816, 160] width 99 height 17
type input "nee"
click at [221, 134] on link "Drugs" at bounding box center [209, 134] width 39 height 24
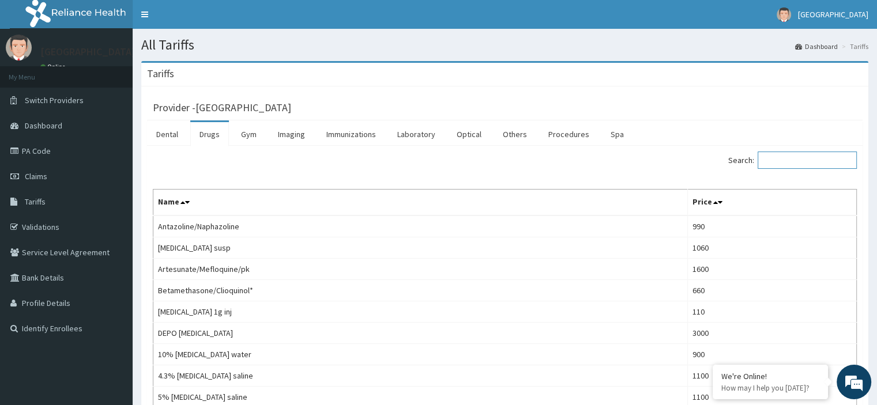
click at [805, 163] on input "Search:" at bounding box center [807, 160] width 99 height 17
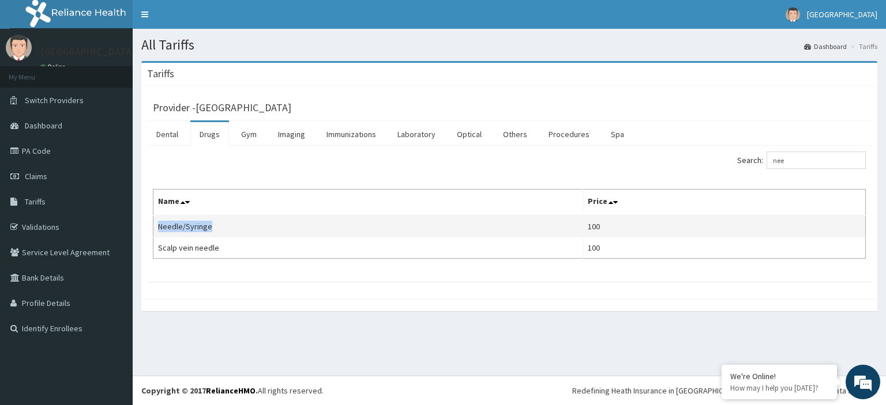
drag, startPoint x: 158, startPoint y: 226, endPoint x: 222, endPoint y: 230, distance: 64.1
click at [222, 230] on td "Needle/Syringe" at bounding box center [368, 227] width 430 height 22
copy td "Needle/Syringe"
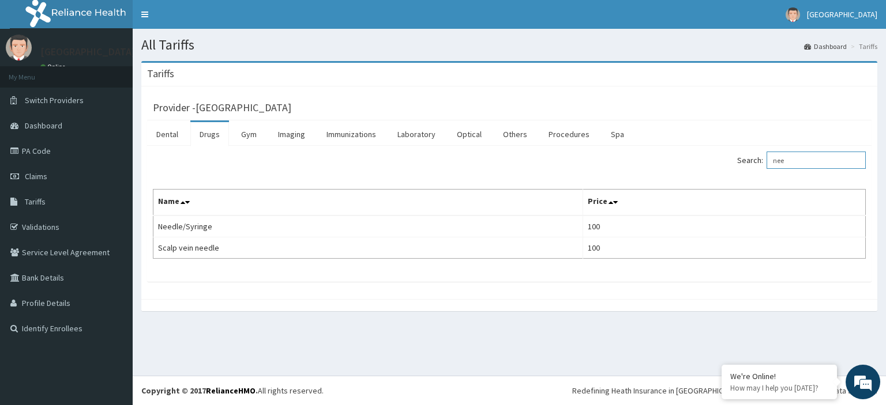
click at [792, 159] on input "nee" at bounding box center [816, 160] width 99 height 17
type input "n"
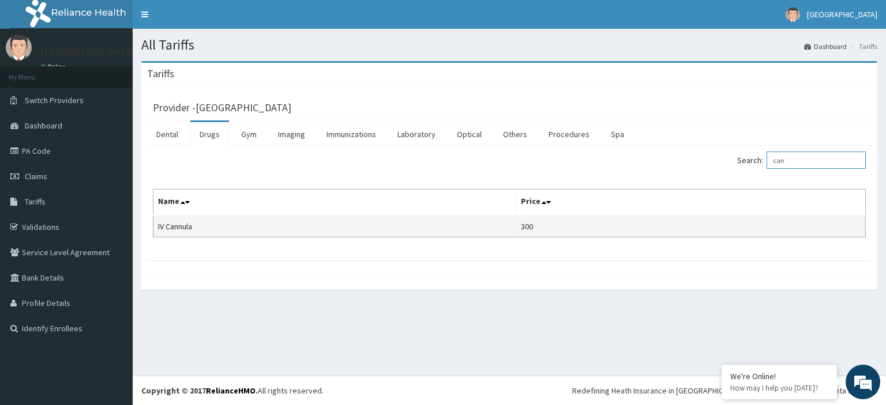
type input "can"
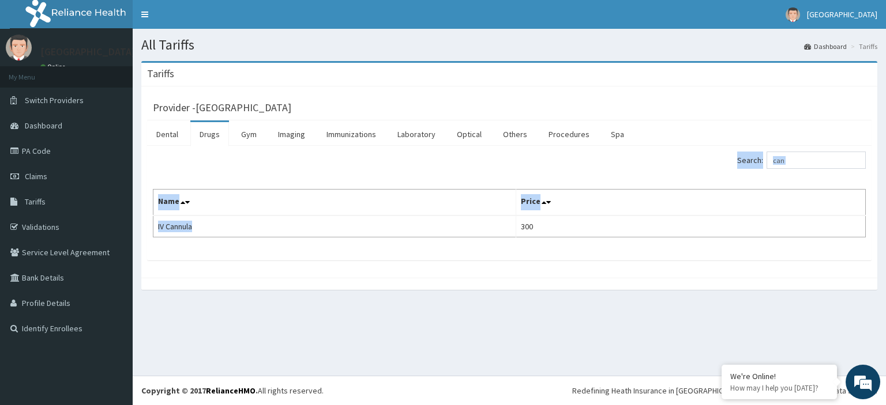
drag, startPoint x: 192, startPoint y: 226, endPoint x: 138, endPoint y: 221, distance: 53.8
click at [138, 221] on div "Tariffs Provider - Ona Ara Hospital Dental Drugs Gym Imaging Immunizations Labo…" at bounding box center [509, 181] width 753 height 241
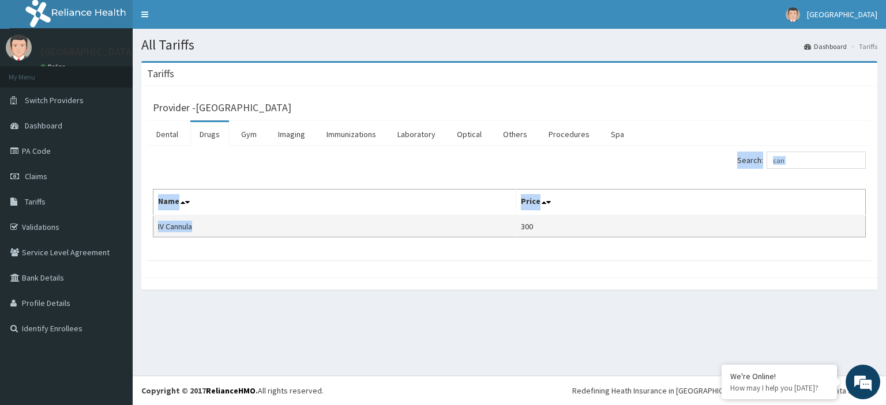
click at [224, 224] on td "IV Cannula" at bounding box center [334, 227] width 363 height 22
drag, startPoint x: 193, startPoint y: 227, endPoint x: 155, endPoint y: 224, distance: 38.1
click at [155, 224] on td "IV Cannula" at bounding box center [334, 227] width 363 height 22
copy td "IV Cannula"
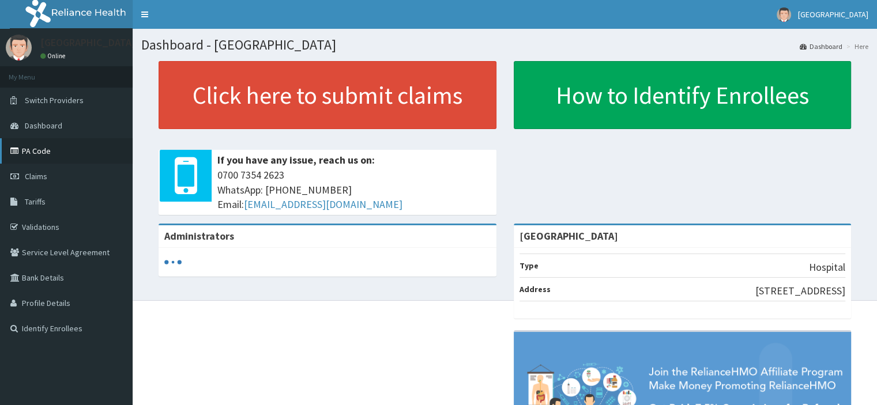
click at [48, 150] on link "PA Code" at bounding box center [66, 150] width 133 height 25
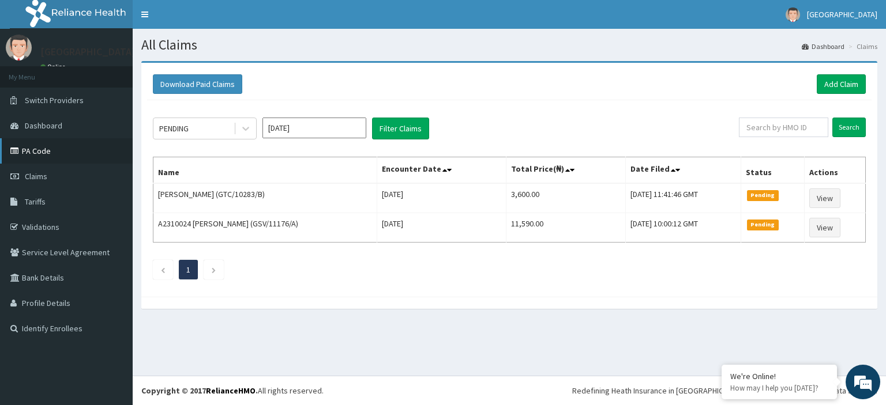
click at [53, 151] on link "PA Code" at bounding box center [66, 150] width 133 height 25
click at [834, 82] on link "Add Claim" at bounding box center [841, 84] width 49 height 20
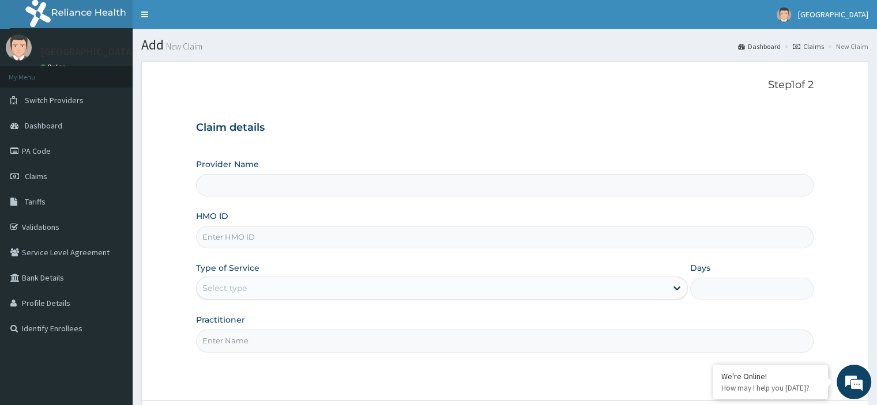
click at [268, 239] on input "HMO ID" at bounding box center [504, 237] width 617 height 22
type input "[GEOGRAPHIC_DATA]"
type input "pgc/10198/a"
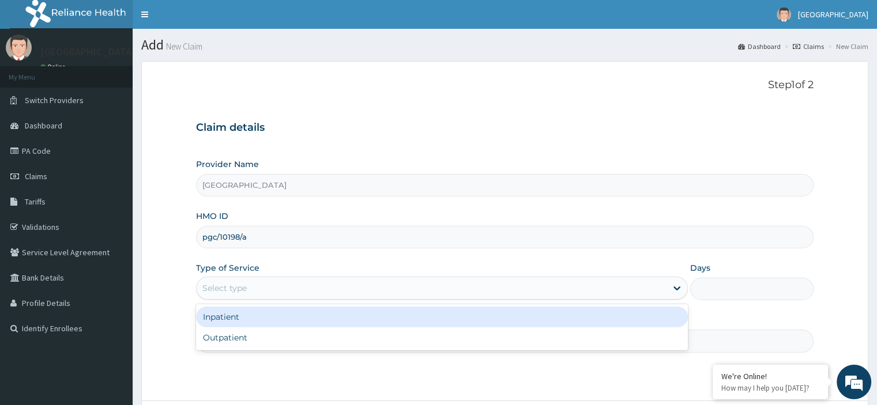
click at [276, 283] on div "Select type" at bounding box center [432, 288] width 470 height 18
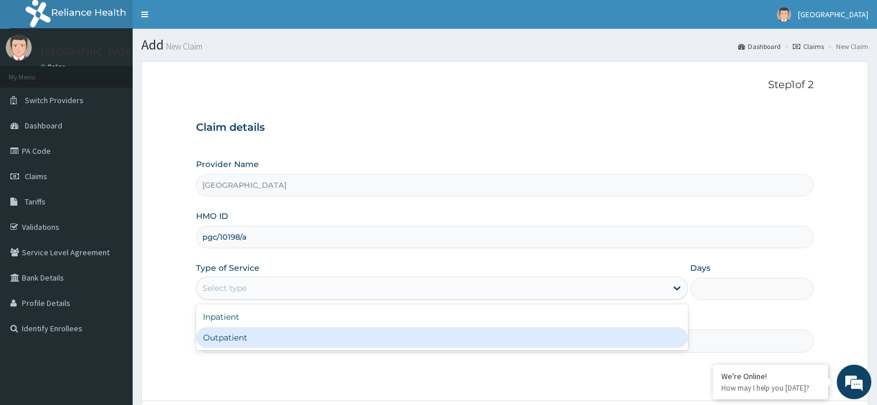
click at [243, 336] on div "Outpatient" at bounding box center [442, 338] width 492 height 21
type input "1"
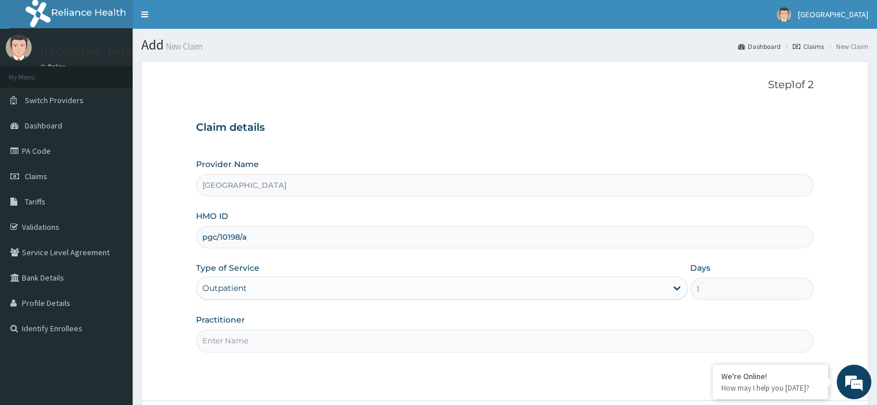
click at [245, 340] on input "Practitioner" at bounding box center [504, 341] width 617 height 22
type input "Emmanuel Oladipo"
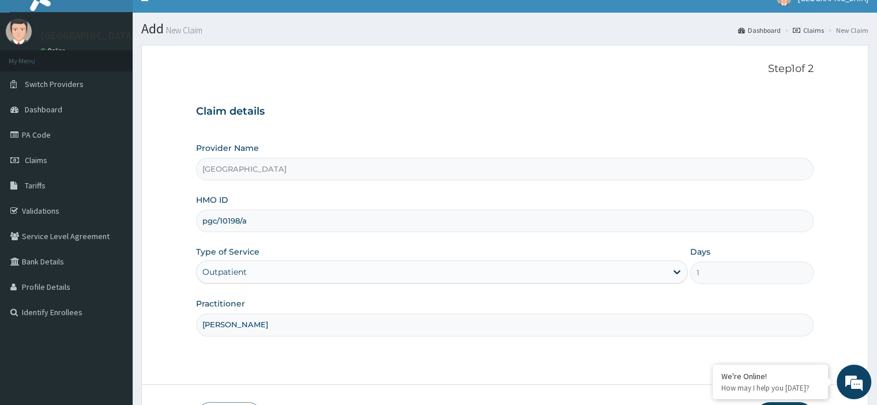
scroll to position [99, 0]
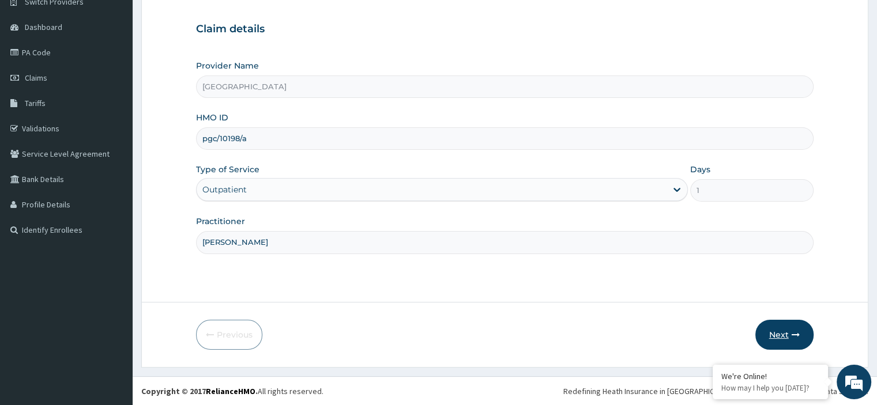
click at [778, 339] on button "Next" at bounding box center [785, 335] width 58 height 30
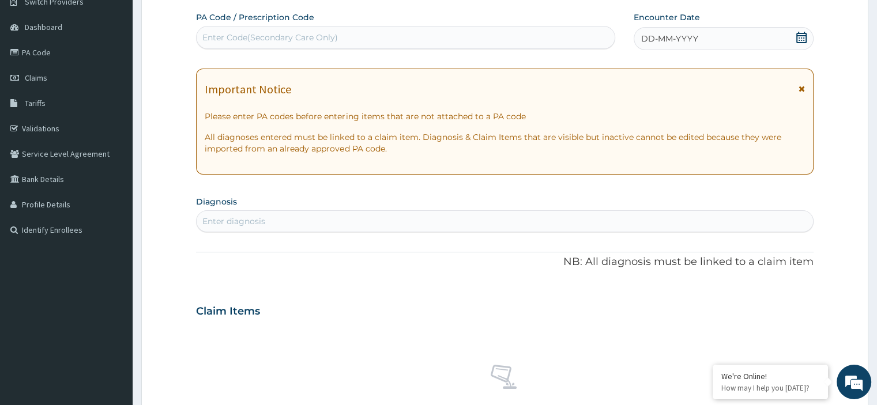
click at [800, 39] on icon at bounding box center [802, 38] width 12 height 12
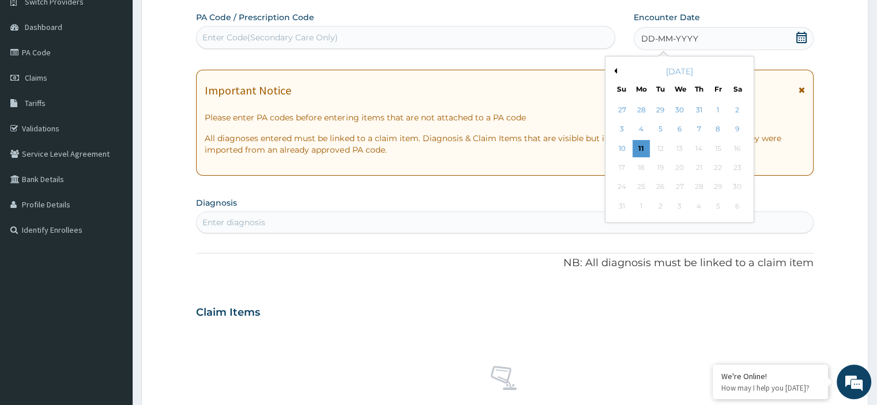
click at [230, 32] on div "Enter Code(Secondary Care Only)" at bounding box center [270, 38] width 136 height 12
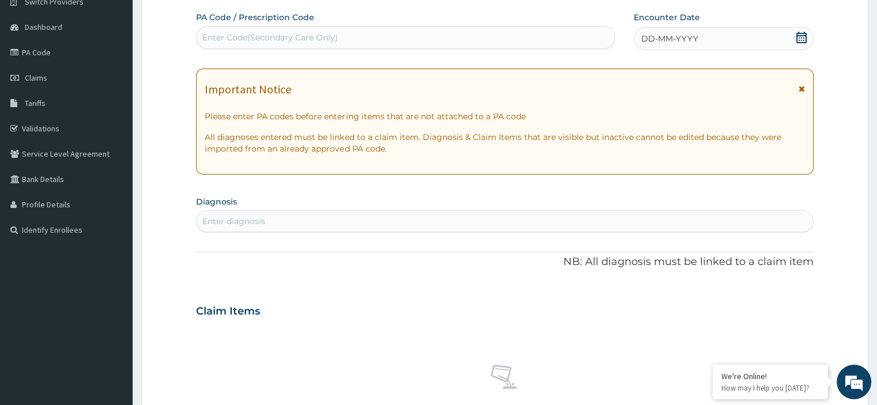
paste input "PA/571CE2"
type input "PA/571CE2"
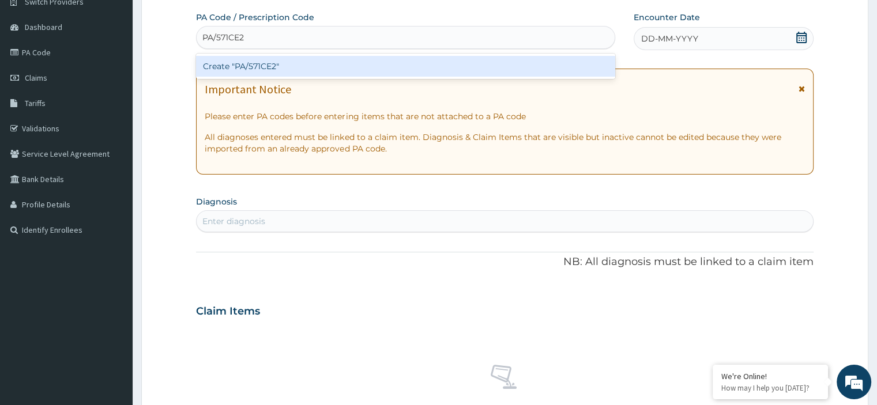
click at [243, 62] on div "Create "PA/571CE2"" at bounding box center [405, 66] width 419 height 21
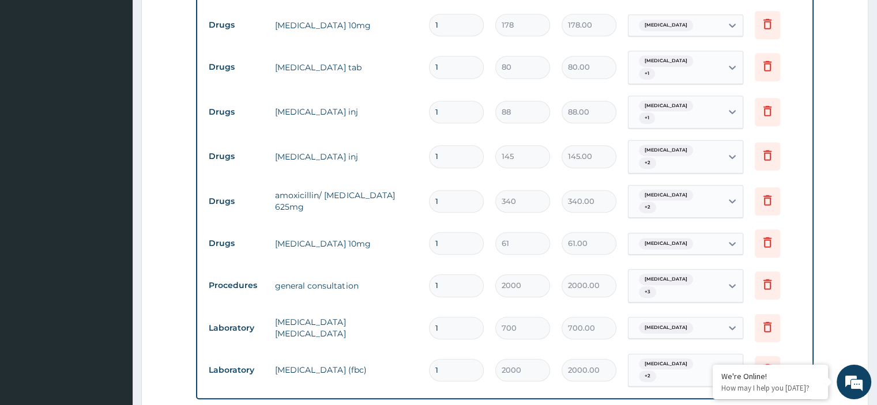
scroll to position [519, 0]
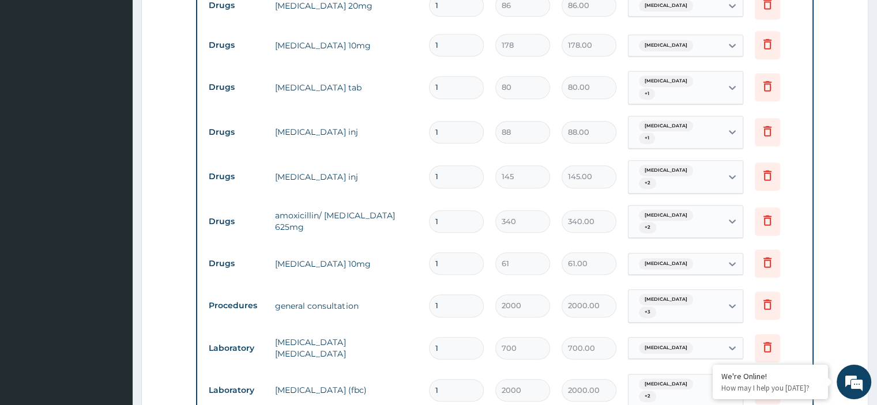
drag, startPoint x: 445, startPoint y: 252, endPoint x: 423, endPoint y: 252, distance: 21.9
click at [424, 253] on td "1" at bounding box center [456, 264] width 66 height 34
type input "3"
type input "183.00"
type input "30"
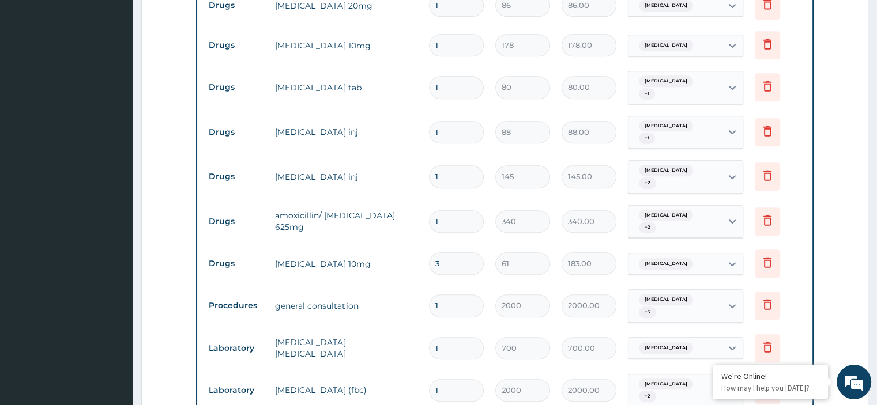
type input "1830.00"
type input "30"
click at [448, 211] on input "1" at bounding box center [456, 222] width 55 height 22
type input "0.00"
type input "2"
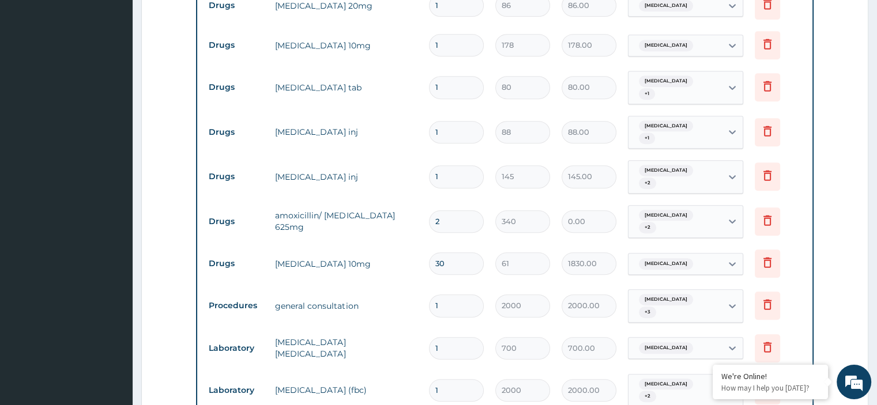
type input "680.00"
type input "20"
type input "6800.00"
type input "20"
drag, startPoint x: 448, startPoint y: 170, endPoint x: 441, endPoint y: 170, distance: 6.9
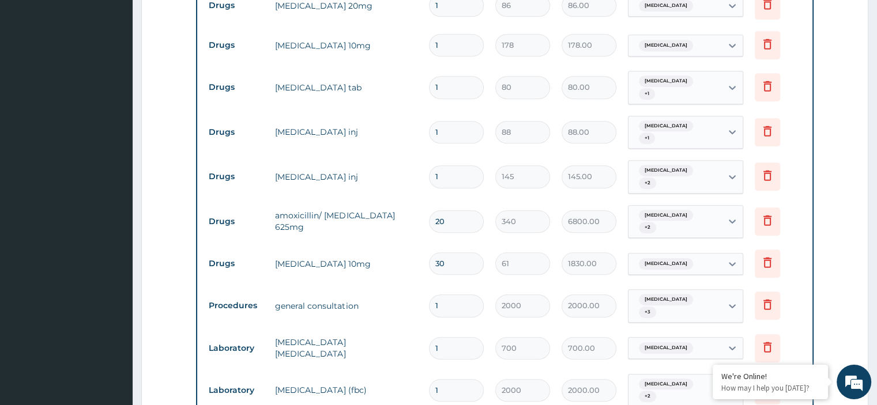
click at [441, 170] on input "1" at bounding box center [456, 177] width 55 height 22
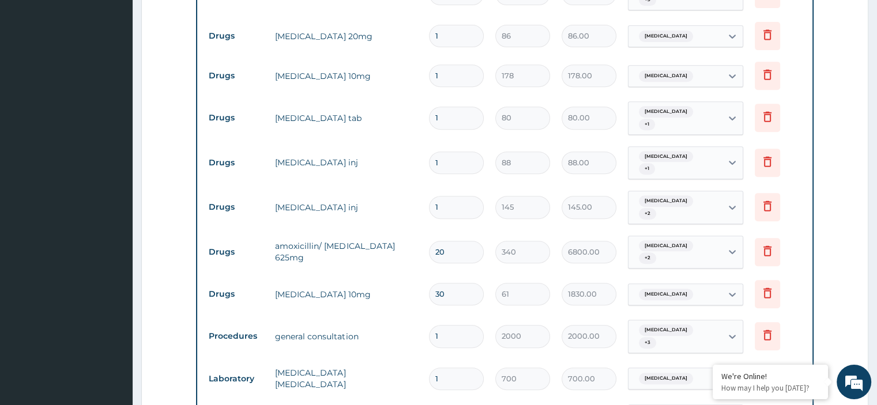
scroll to position [461, 0]
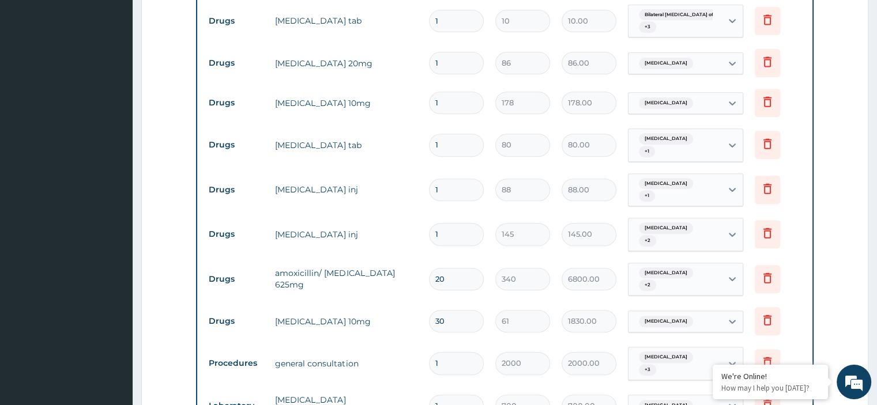
drag, startPoint x: 439, startPoint y: 230, endPoint x: 413, endPoint y: 223, distance: 26.9
click at [413, 224] on tr "Drugs paracetamol inj 1 145 145.00 Malaria + 2 Delete" at bounding box center [504, 234] width 603 height 45
type input "2"
type input "290.00"
type input "2"
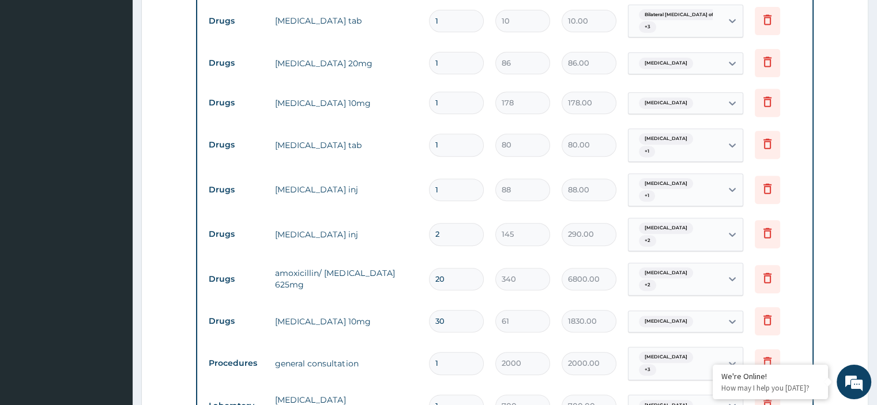
drag, startPoint x: 445, startPoint y: 143, endPoint x: 412, endPoint y: 142, distance: 33.5
click at [412, 142] on tr "Drugs diclofenac tab 1 80 80.00 Lumbar spondylosis + 1 Delete" at bounding box center [504, 145] width 603 height 45
type input "10"
type input "800.00"
type input "10"
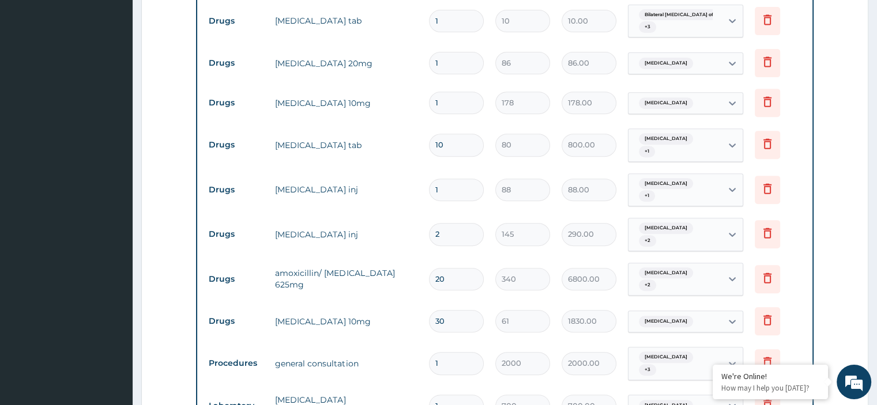
drag, startPoint x: 441, startPoint y: 101, endPoint x: 416, endPoint y: 104, distance: 25.0
click at [416, 104] on tr "Drugs amlodipine 10mg 1 178 178.00 Essential hypertension Delete" at bounding box center [504, 103] width 603 height 40
type input "3"
type input "534.00"
type input "30"
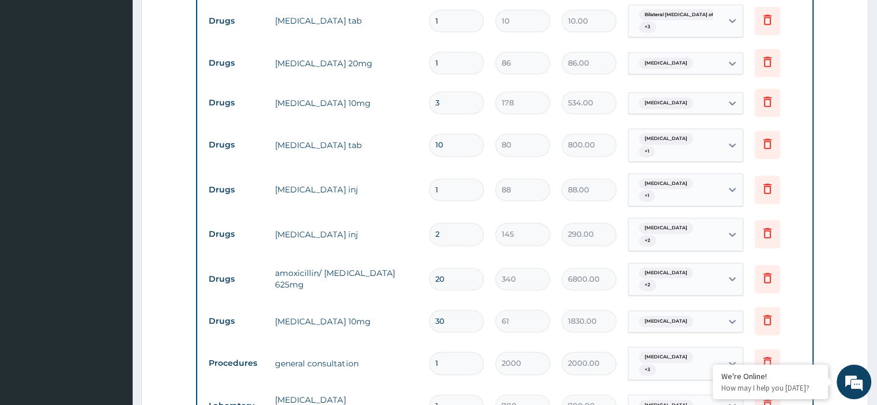
type input "5340.00"
type input "30"
drag, startPoint x: 448, startPoint y: 67, endPoint x: 420, endPoint y: 67, distance: 27.1
click at [420, 67] on tr "Drugs nifedipine 20mg 1 86 86.00 Essential hypertension Delete" at bounding box center [504, 63] width 603 height 40
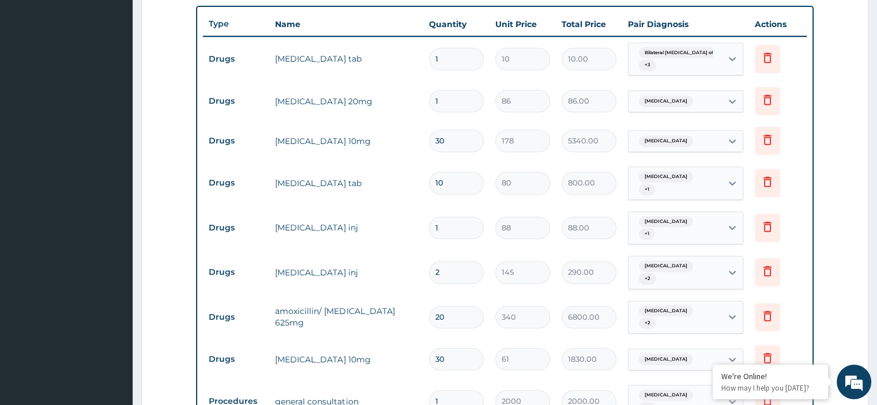
scroll to position [404, 0]
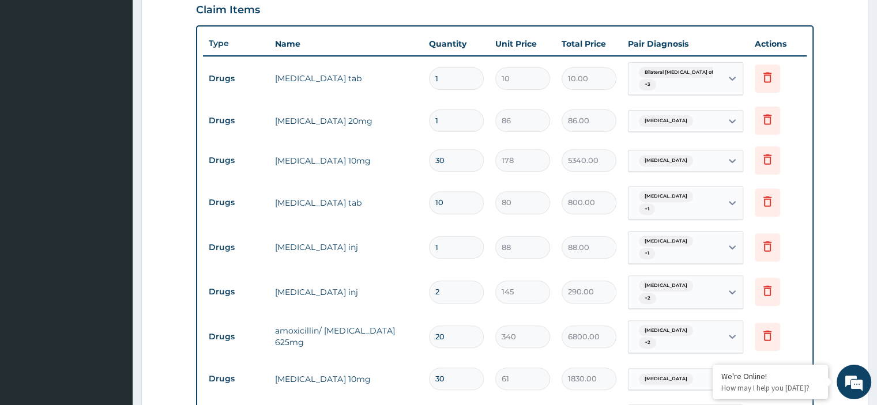
drag, startPoint x: 450, startPoint y: 73, endPoint x: 420, endPoint y: 73, distance: 30.0
click at [420, 73] on tr "Drugs paracetamol tab 1 10 10.00 Bilateral osteoarthritis of kn... + 3 Delete" at bounding box center [504, 79] width 603 height 45
type input "3"
type input "30.00"
type input "30"
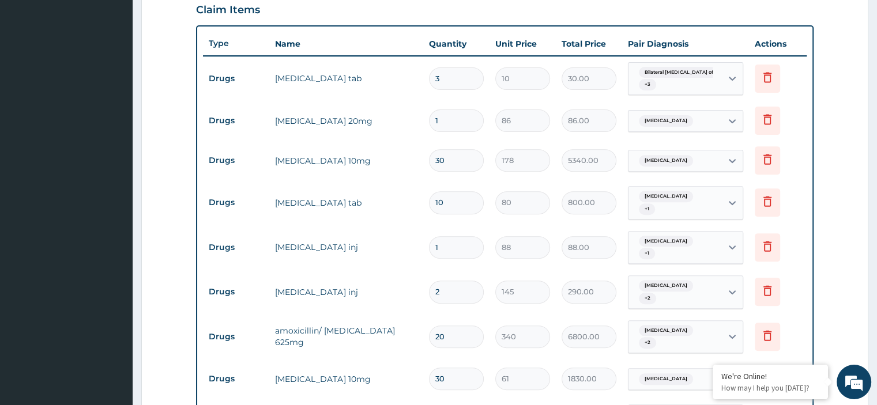
type input "300.00"
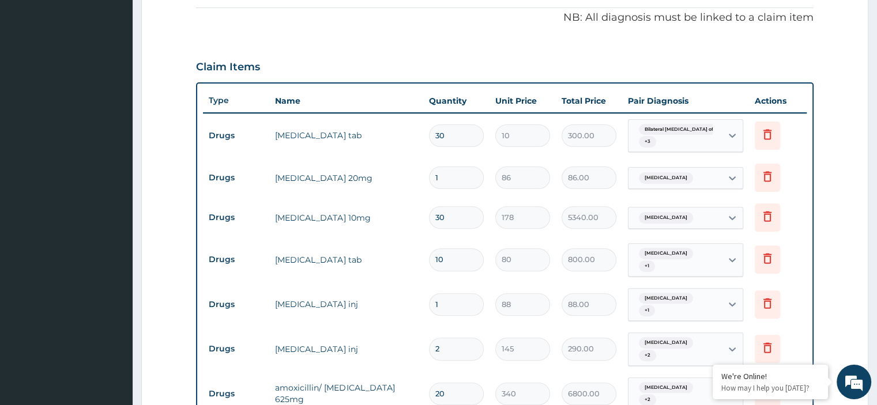
scroll to position [346, 0]
type input "30"
click at [821, 179] on form "Step 2 of 2 PA Code / Prescription Code PA/571CE2 Encounter Date 09-08-2025 Imp…" at bounding box center [504, 270] width 727 height 1110
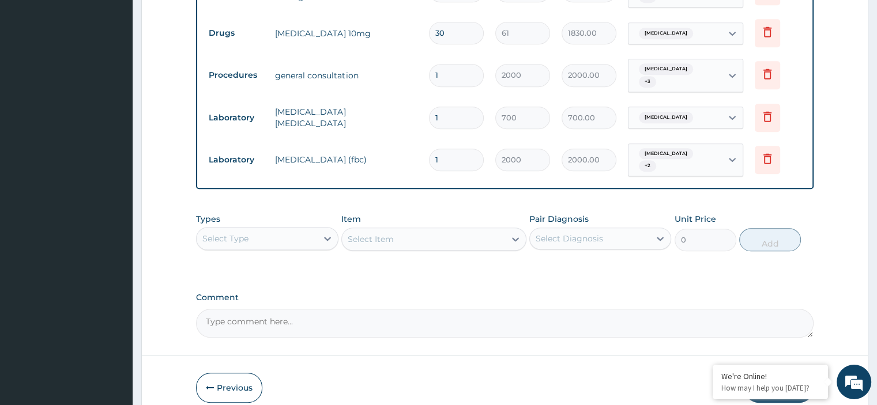
scroll to position [785, 0]
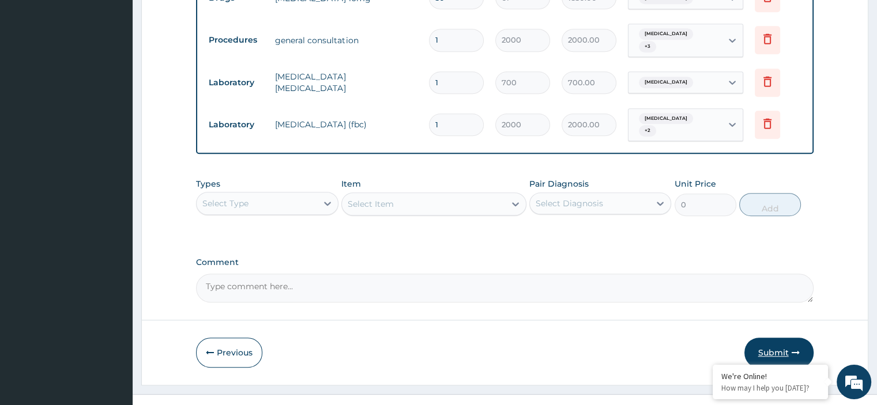
click at [775, 338] on button "Submit" at bounding box center [779, 353] width 69 height 30
